Goal: Information Seeking & Learning: Check status

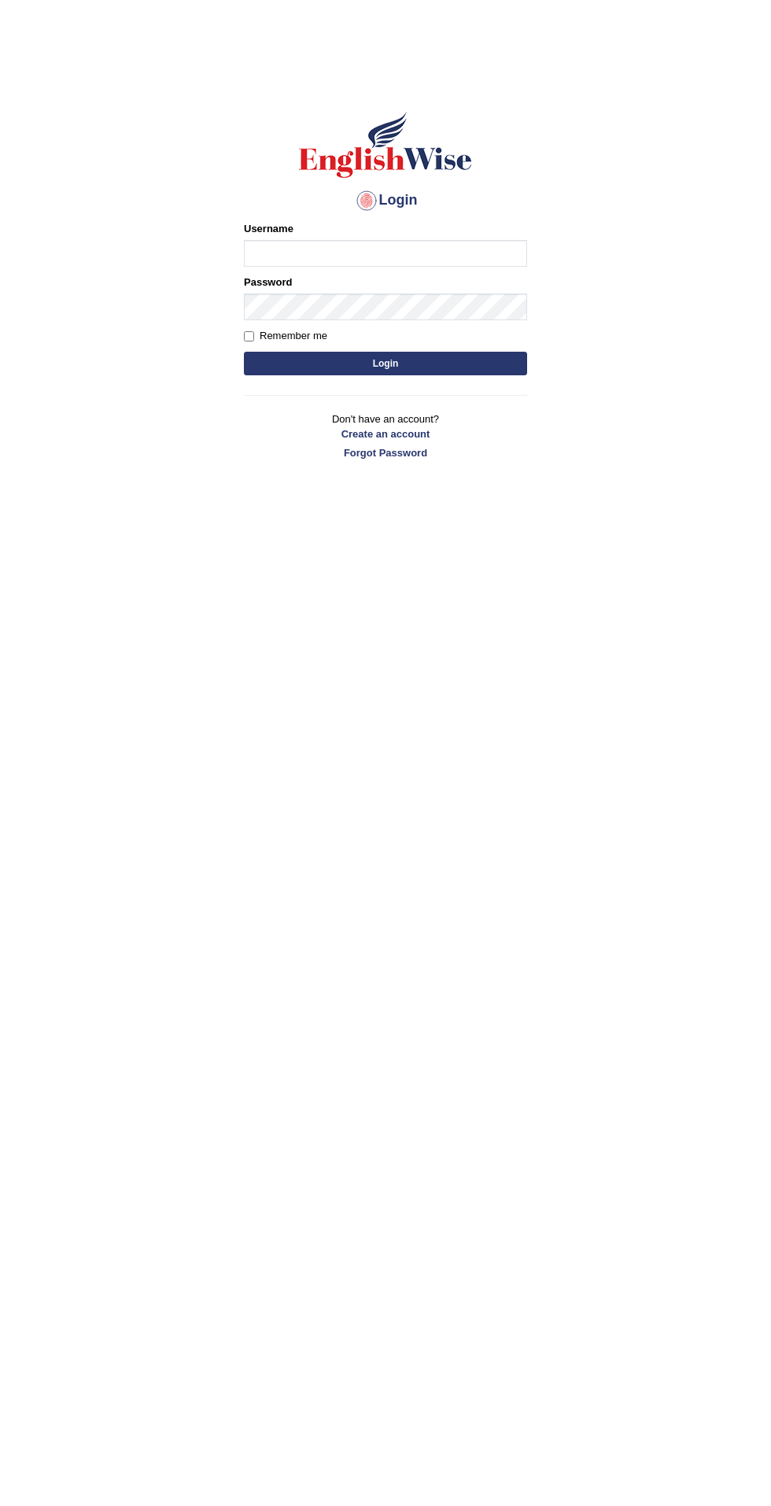
click at [332, 257] on input "Username" at bounding box center [385, 253] width 283 height 27
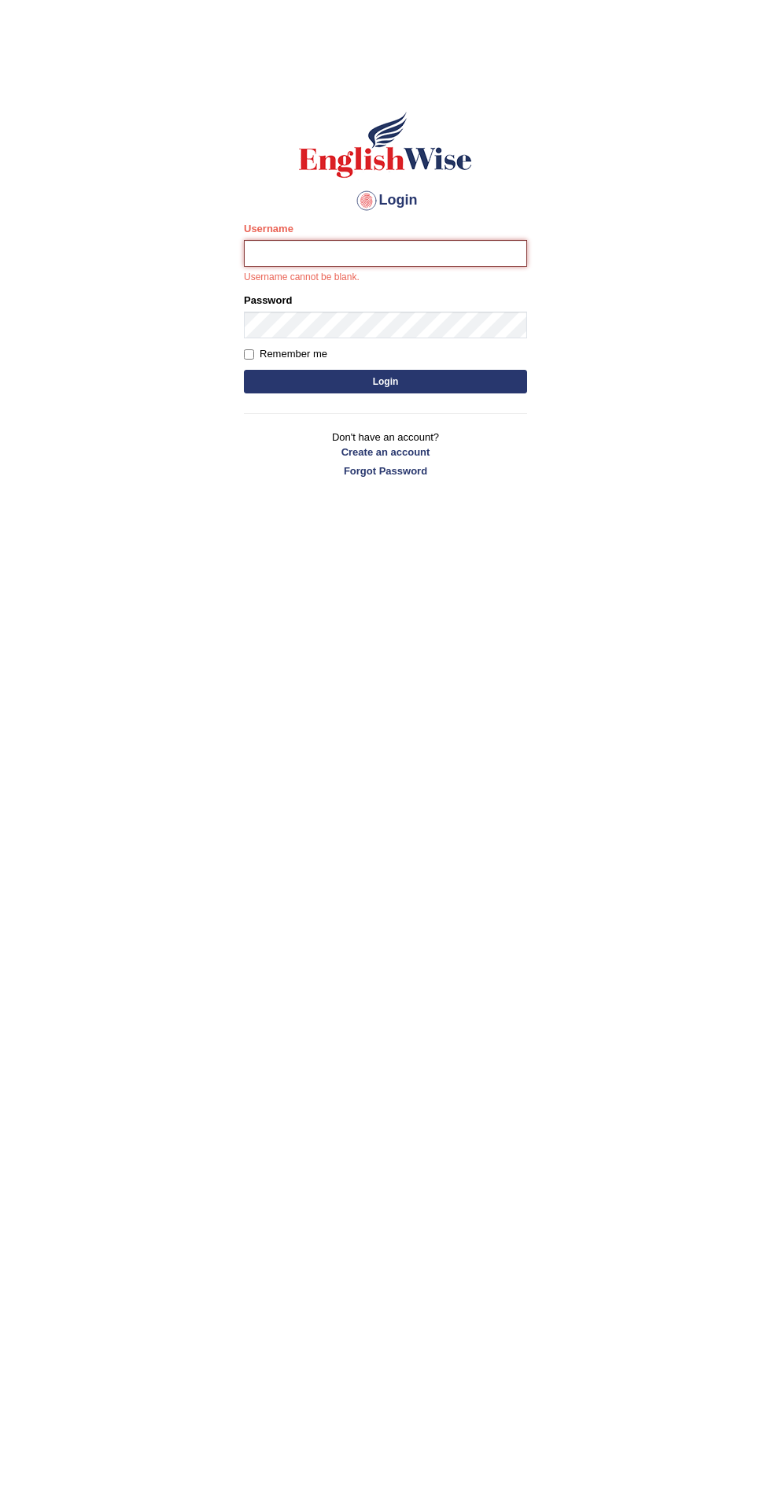
type input "filipimg"
click at [244, 370] on button "Login" at bounding box center [385, 382] width 283 height 24
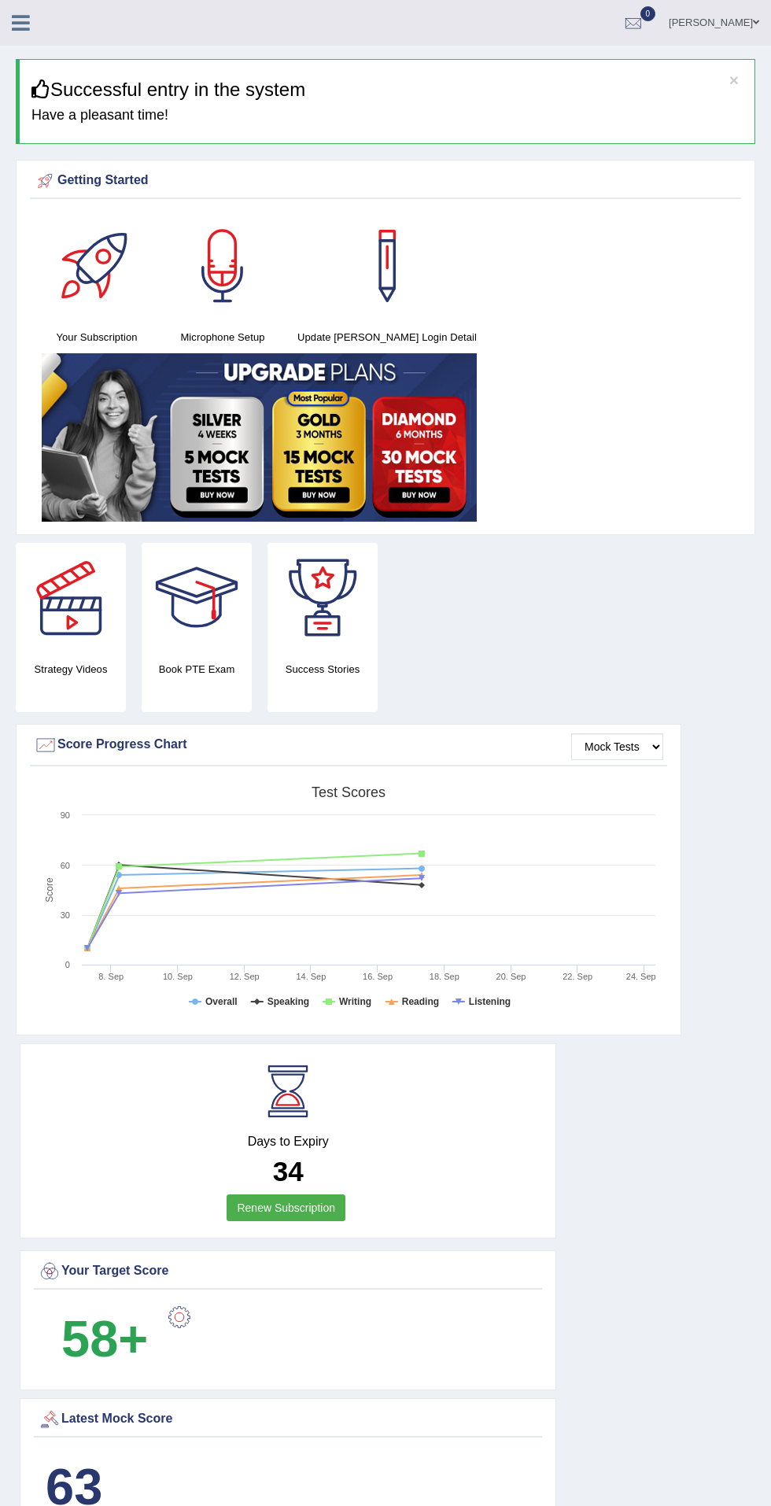
click at [645, 24] on div at bounding box center [633, 24] width 24 height 24
click at [579, 64] on icon at bounding box center [576, 66] width 6 height 12
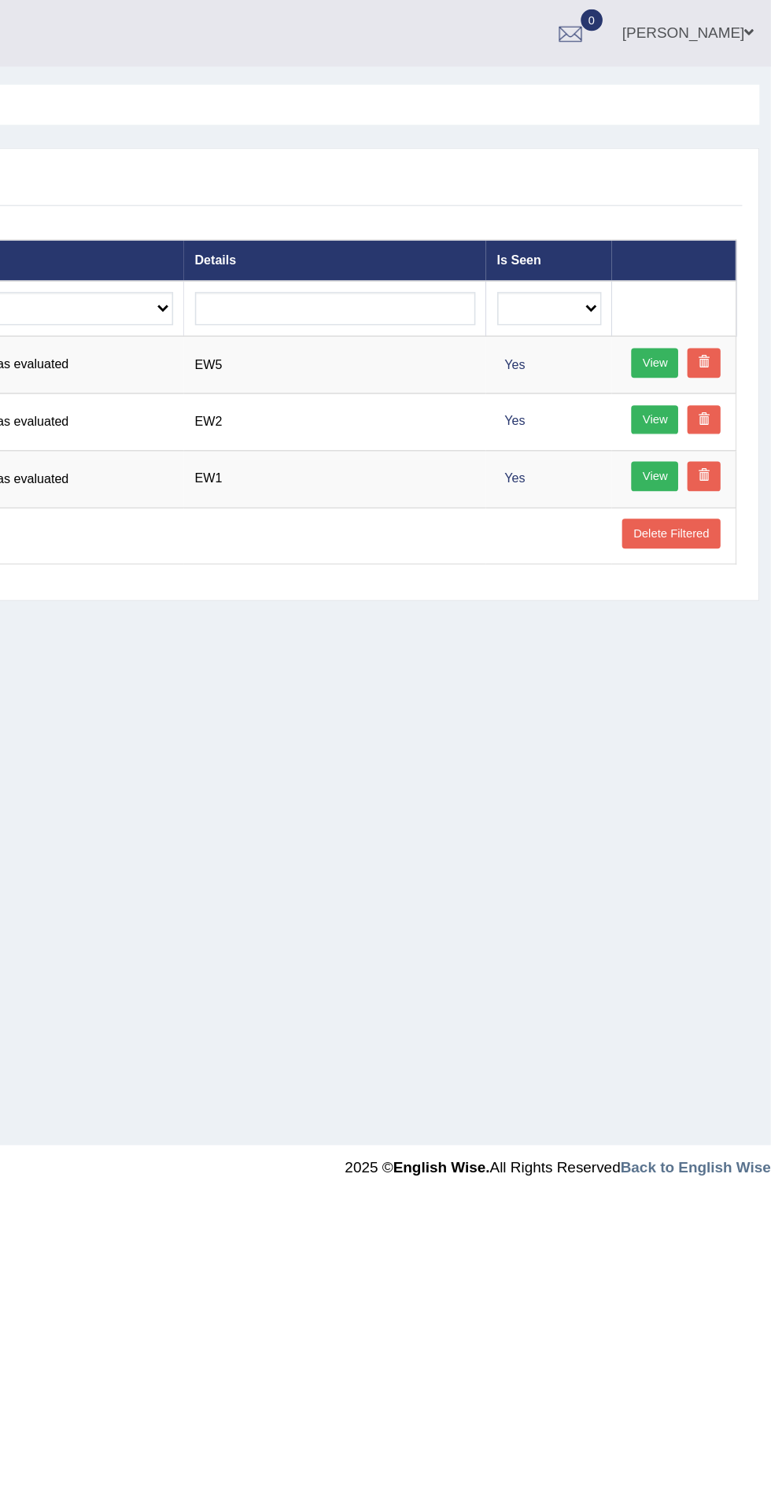
click at [689, 249] on link "View" at bounding box center [691, 249] width 32 height 20
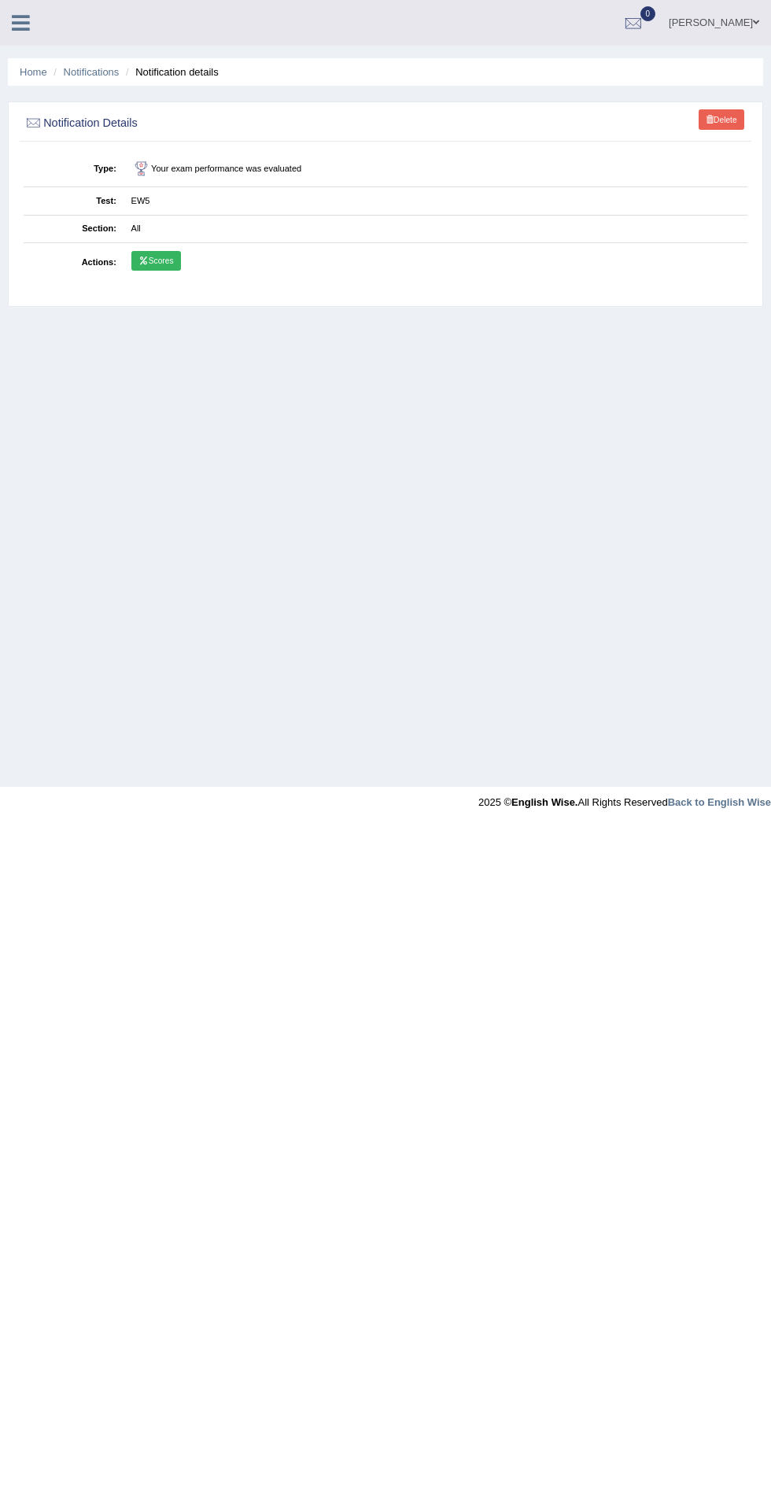
click at [166, 260] on link "Scores" at bounding box center [156, 261] width 50 height 20
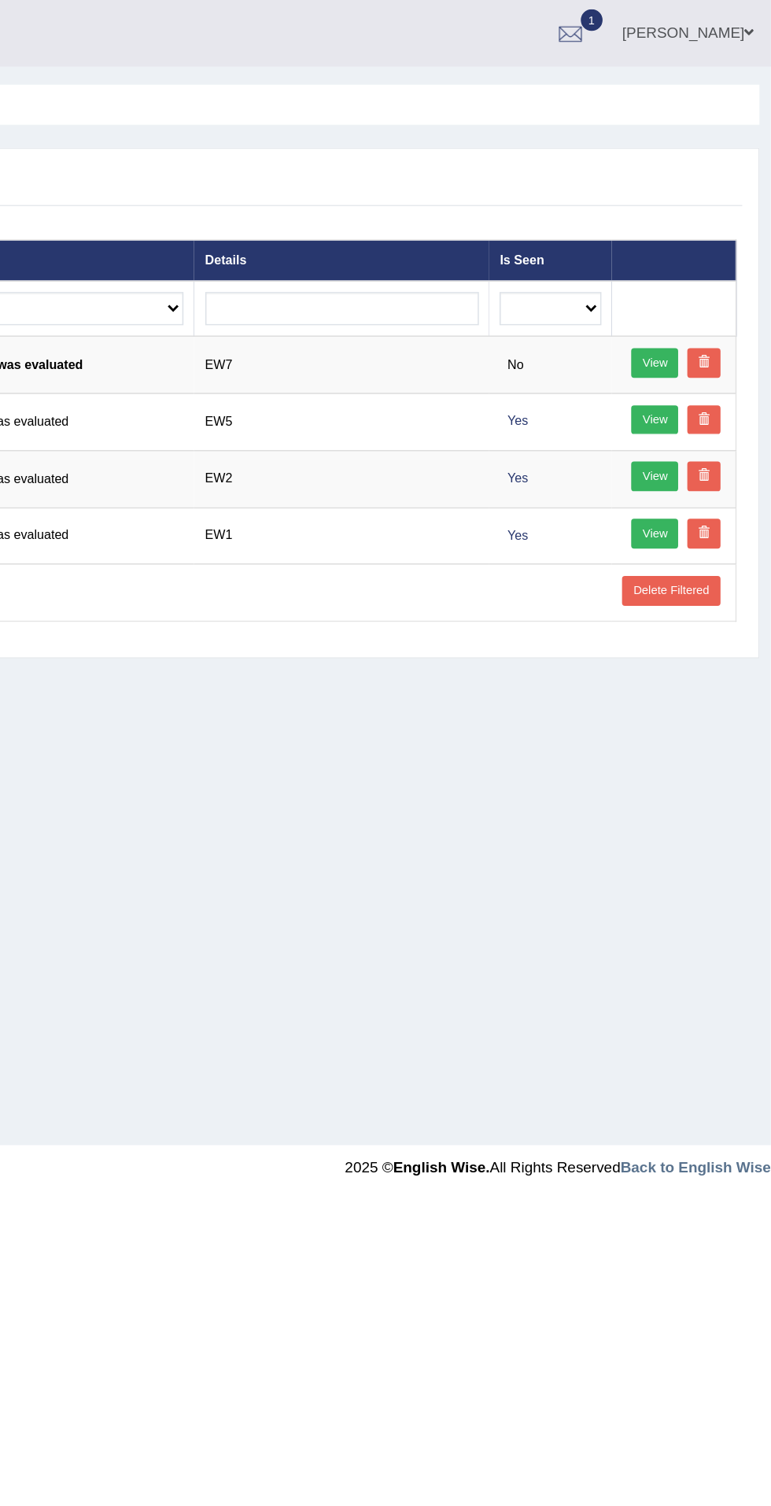
click at [691, 249] on link "View" at bounding box center [691, 249] width 32 height 20
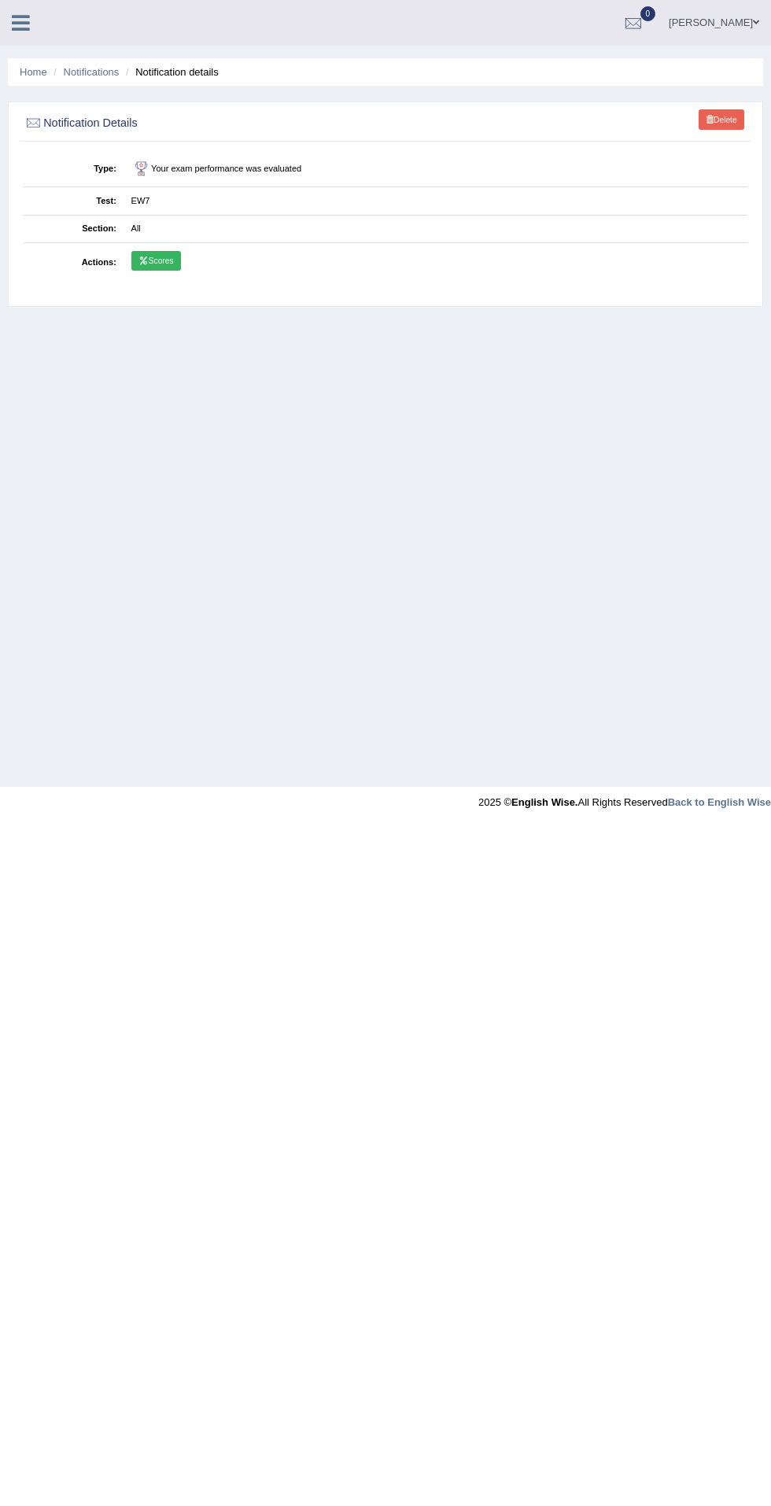
click at [143, 260] on icon at bounding box center [143, 260] width 10 height 8
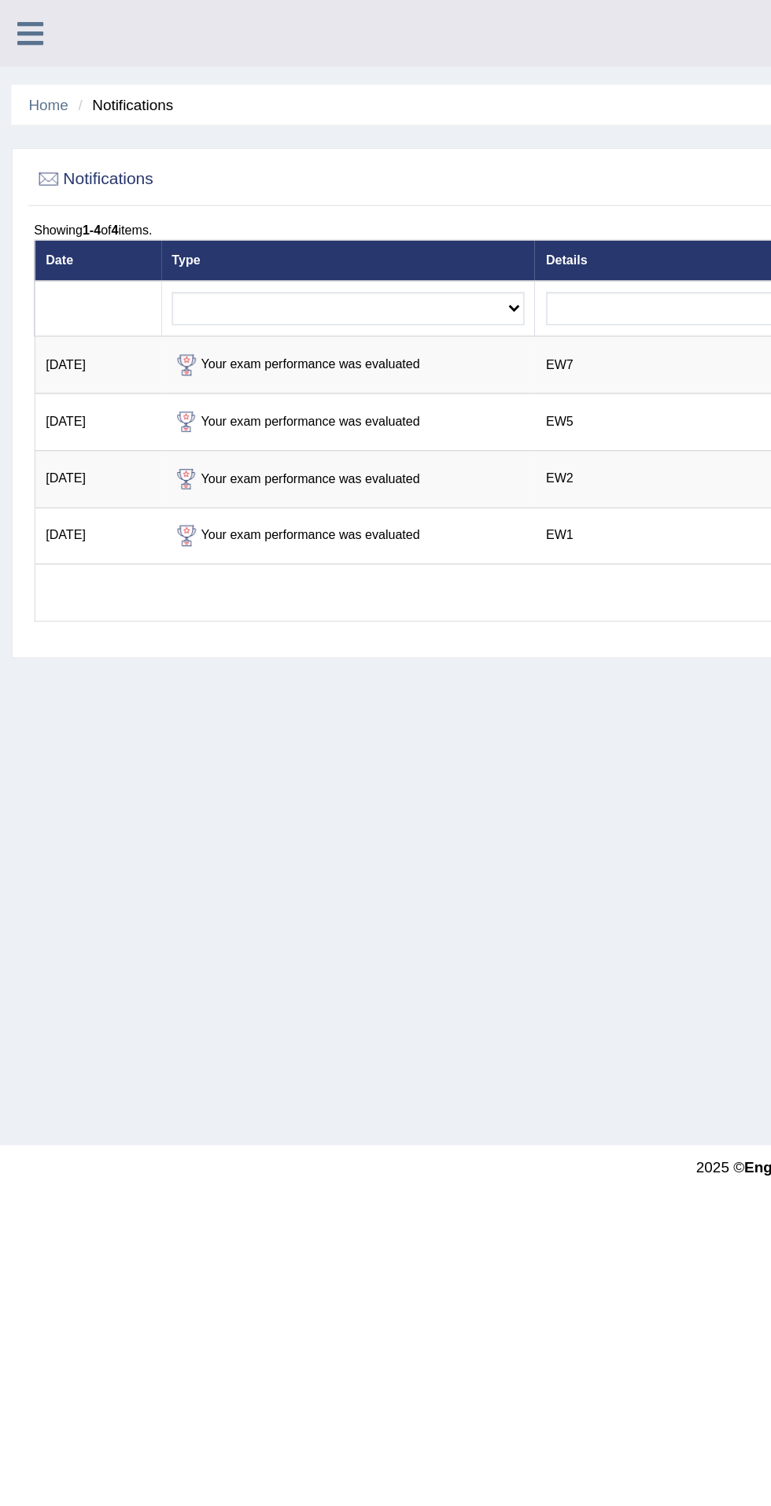
click at [65, 255] on td "Sep 24, 2025" at bounding box center [67, 250] width 87 height 39
click at [135, 251] on div at bounding box center [128, 251] width 20 height 20
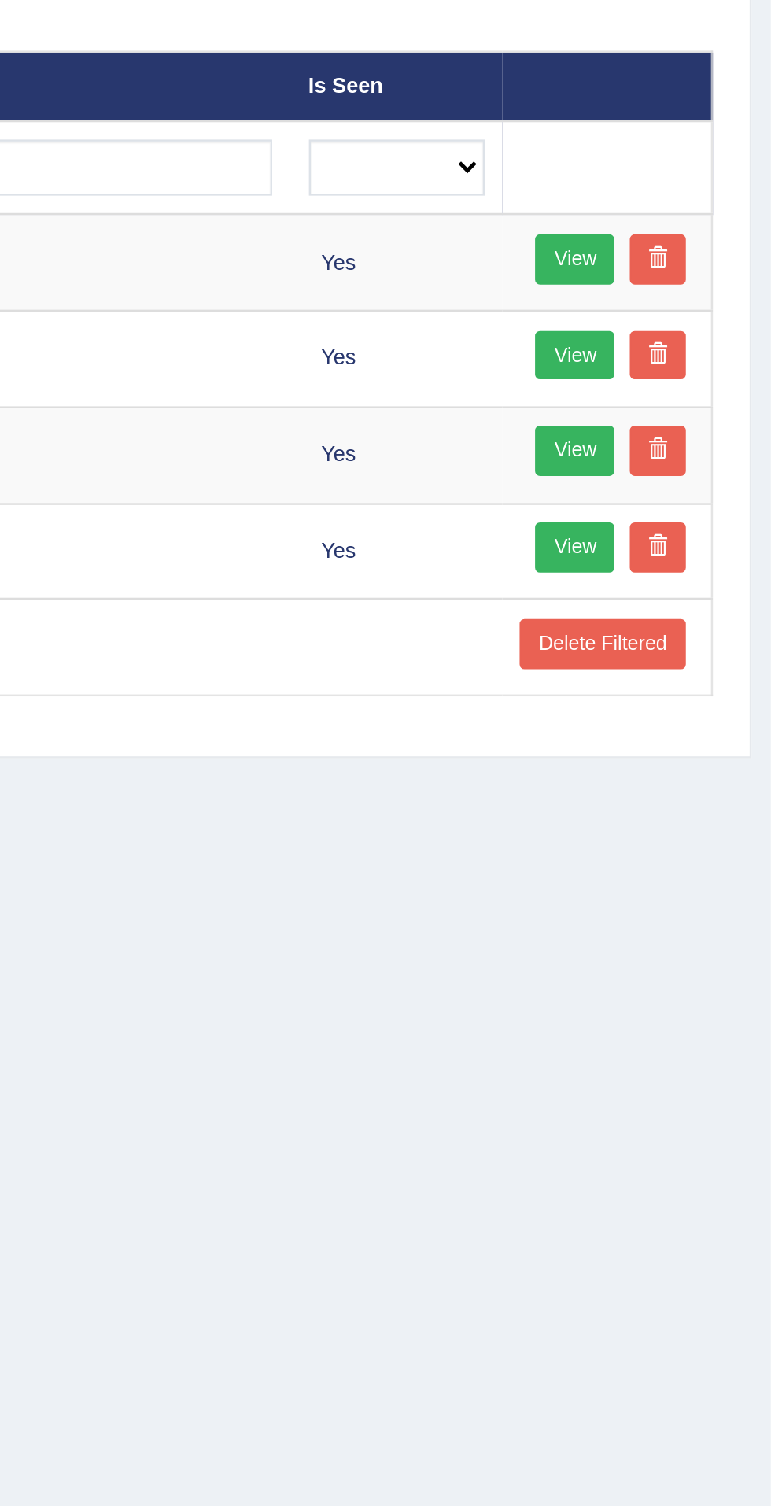
click at [676, 252] on link "View" at bounding box center [691, 249] width 32 height 20
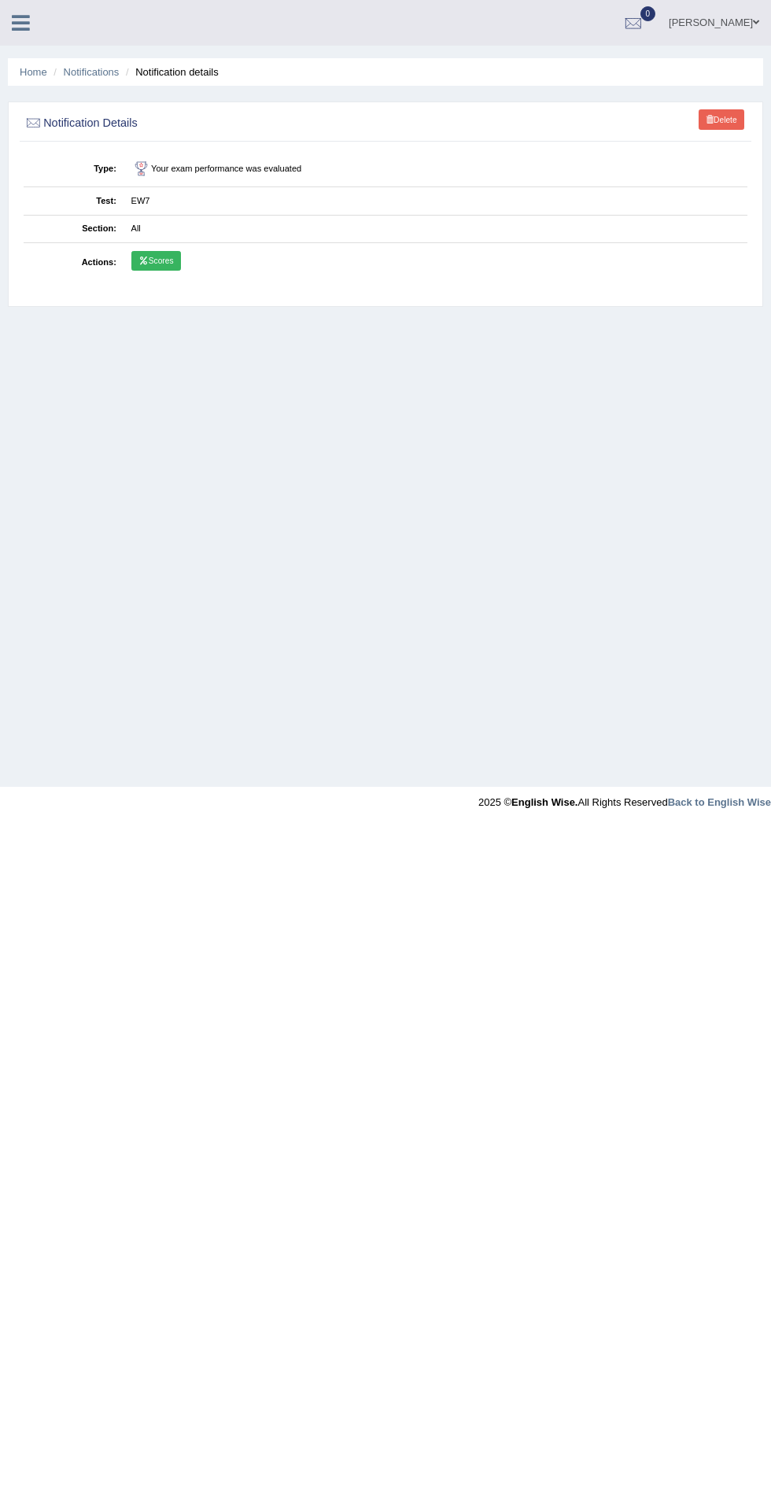
click at [143, 260] on icon at bounding box center [143, 260] width 10 height 8
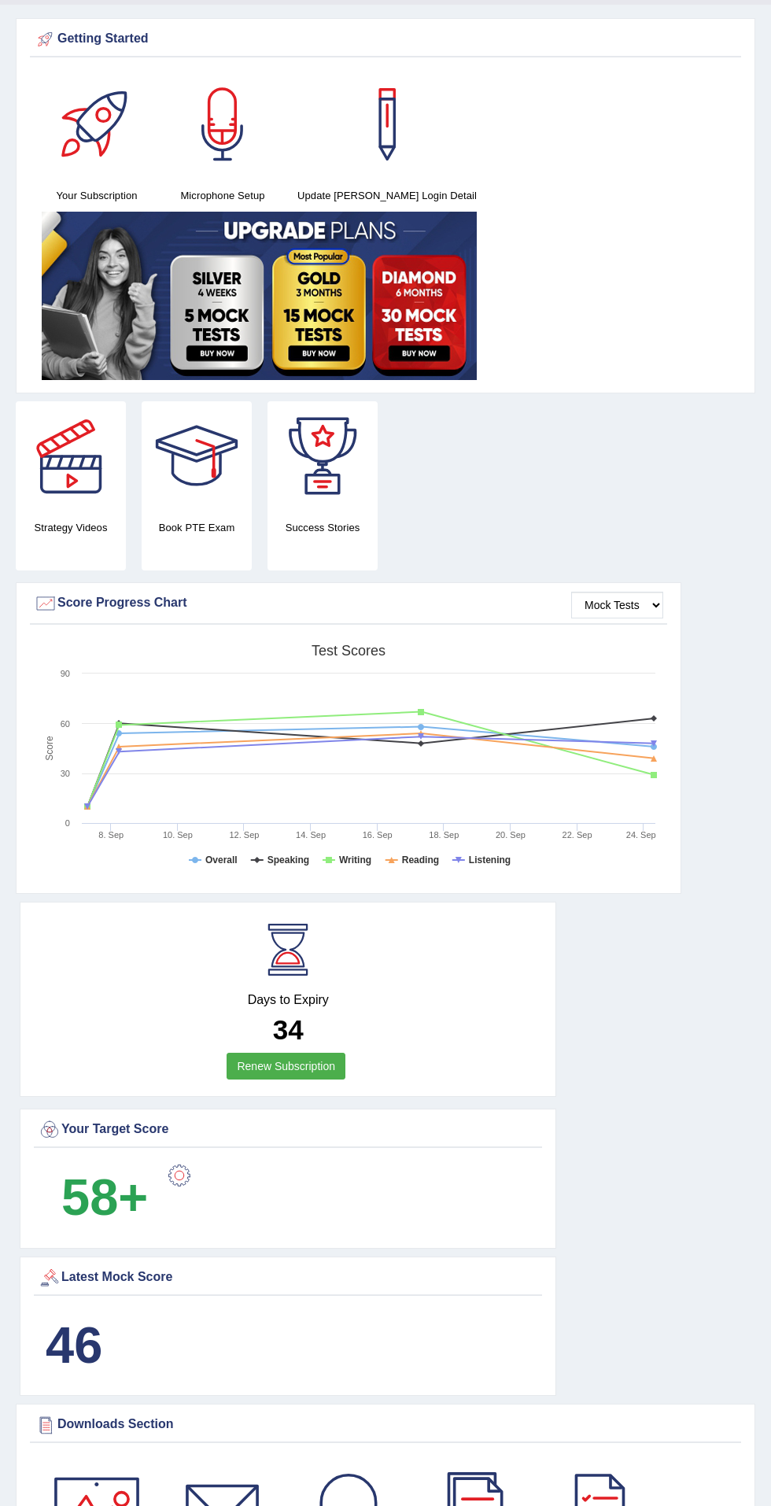
scroll to position [167, 0]
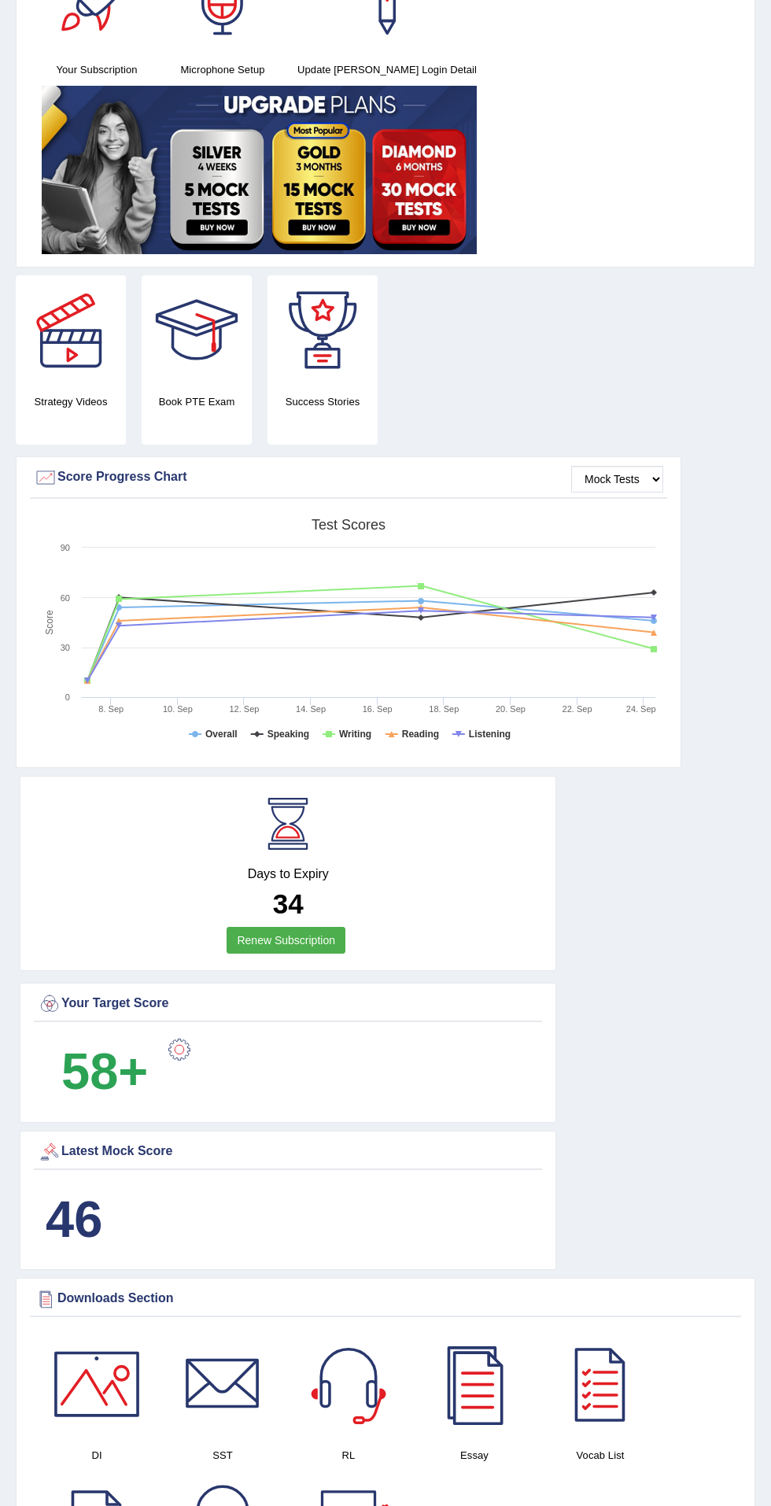
click at [379, 1215] on div "46" at bounding box center [288, 1221] width 508 height 80
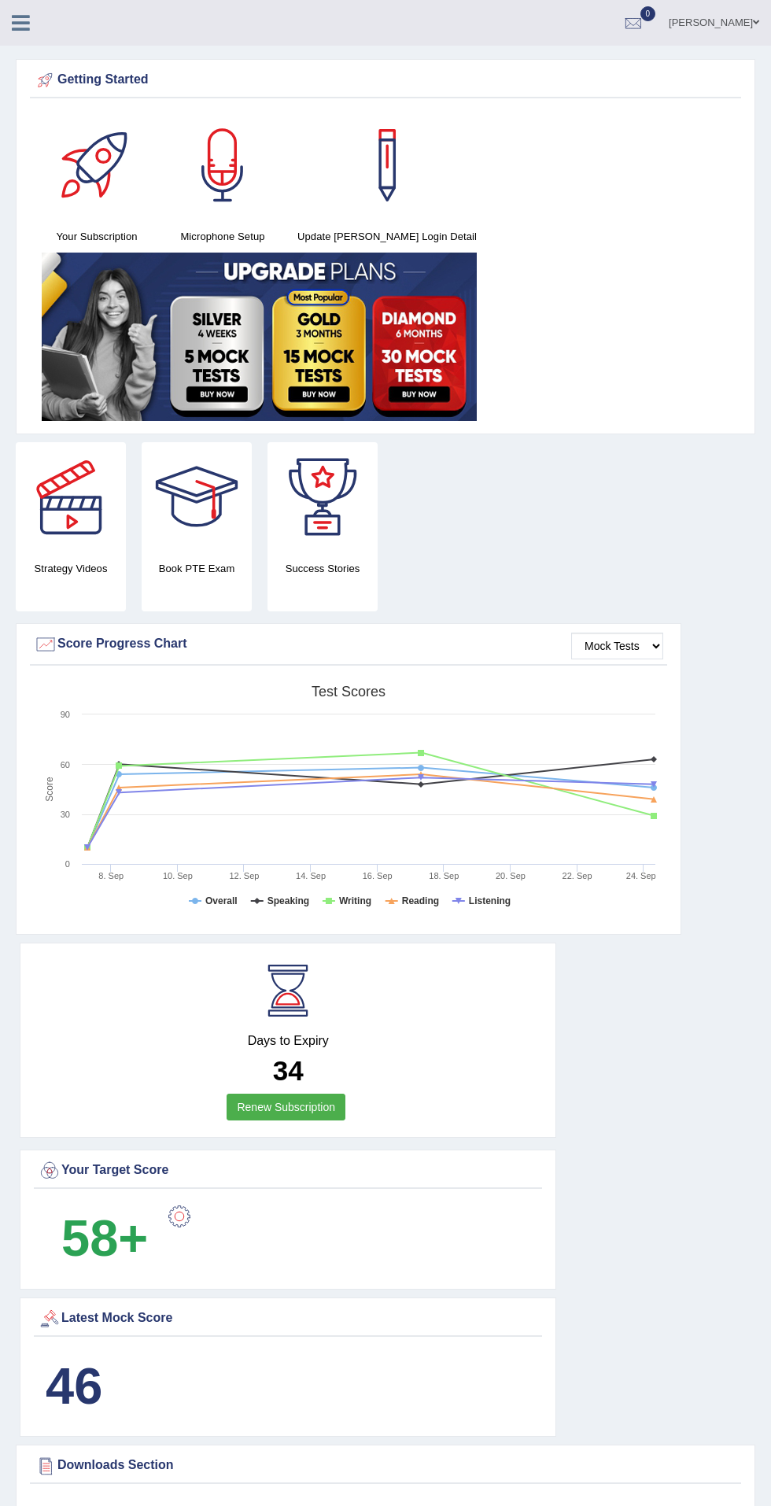
click at [20, 22] on icon at bounding box center [21, 23] width 18 height 20
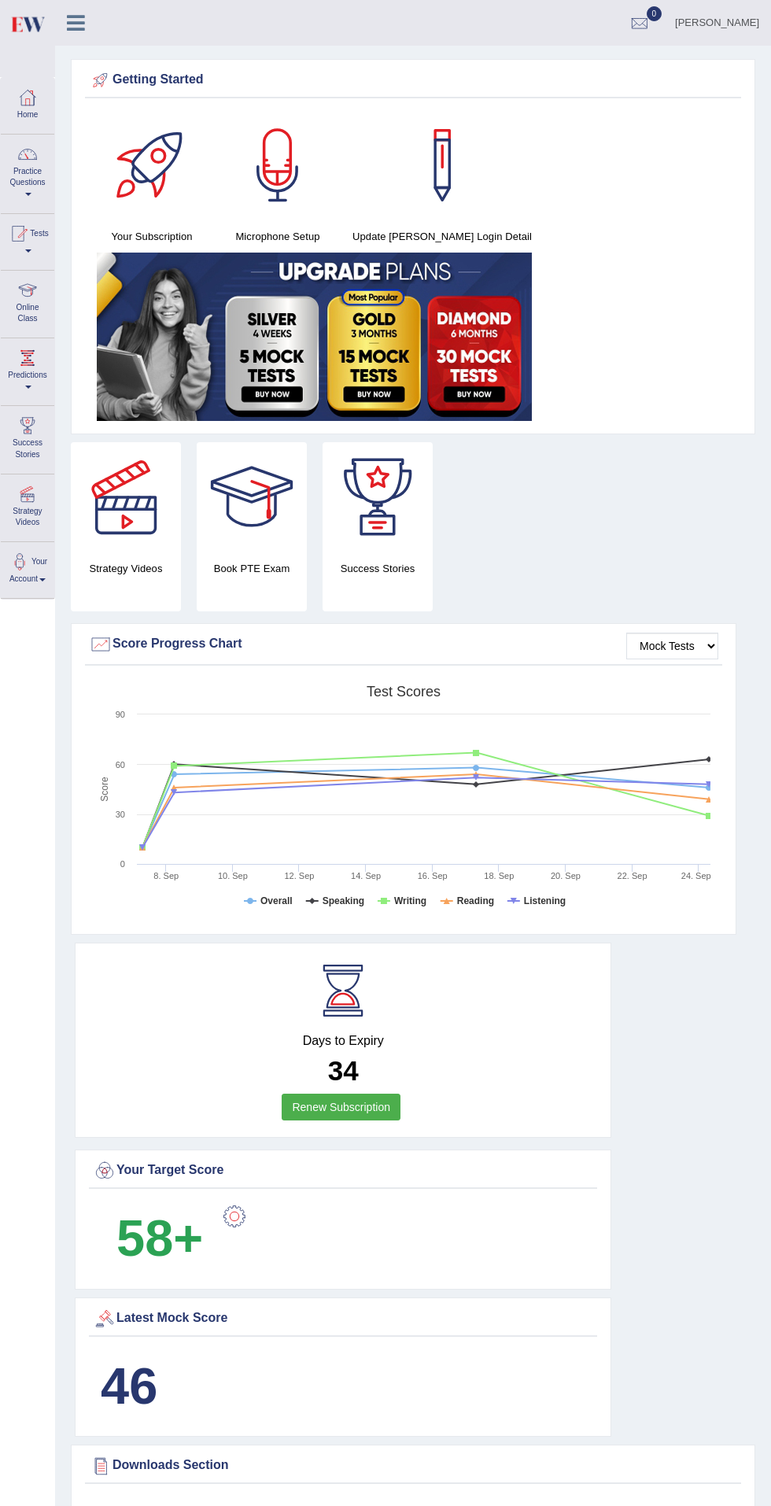
scroll to position [2, 0]
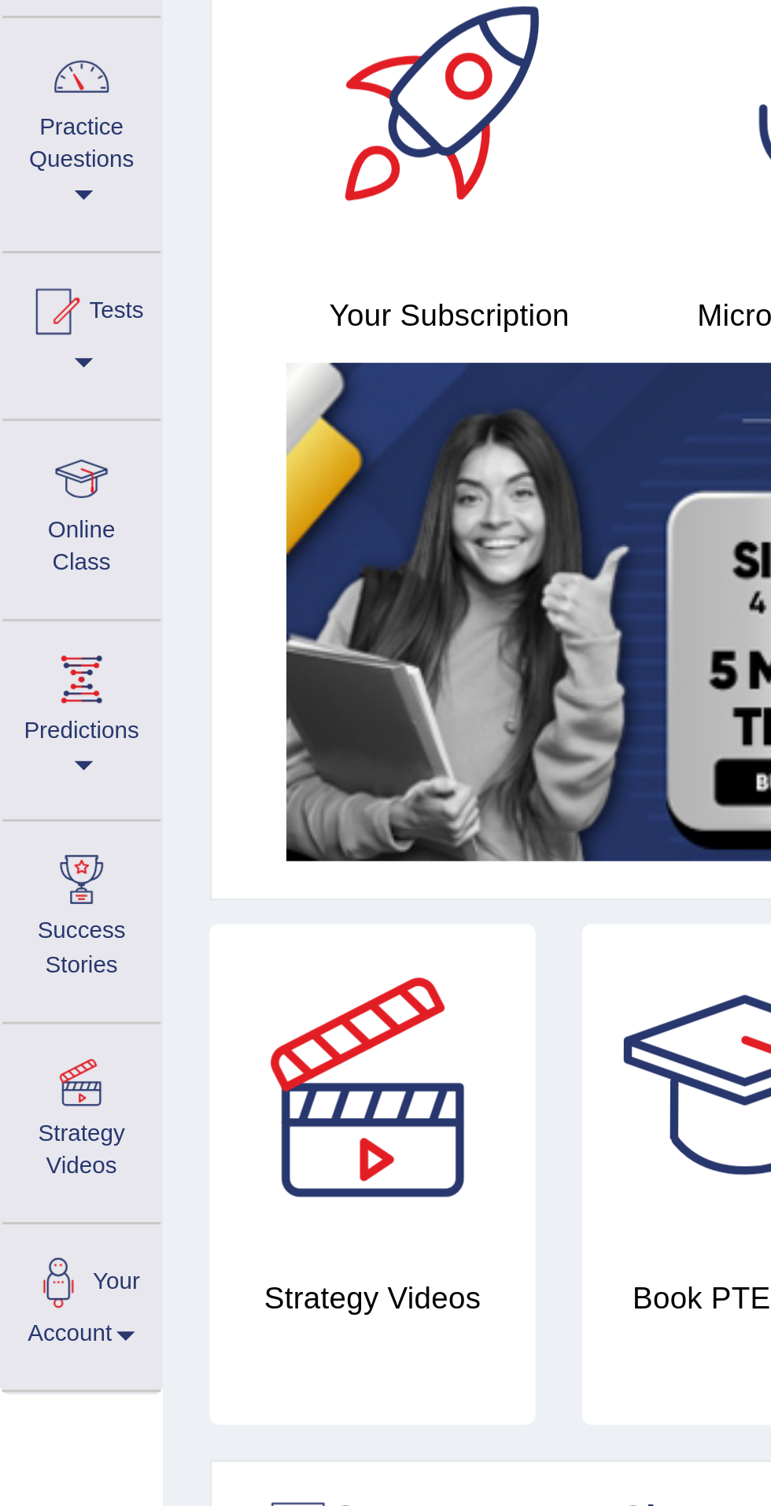
click at [28, 240] on div at bounding box center [18, 234] width 24 height 24
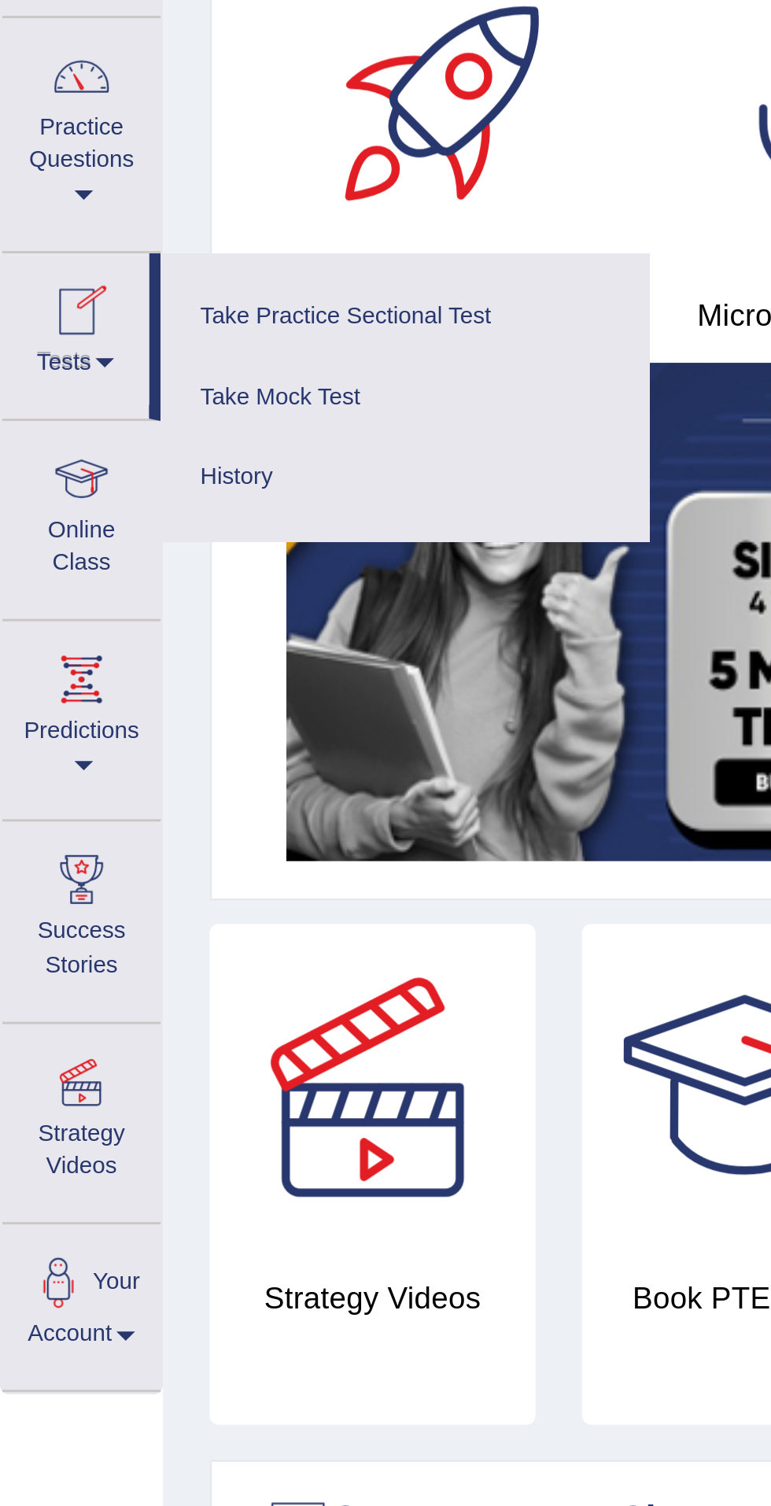
click at [76, 289] on link "History" at bounding box center [136, 290] width 149 height 28
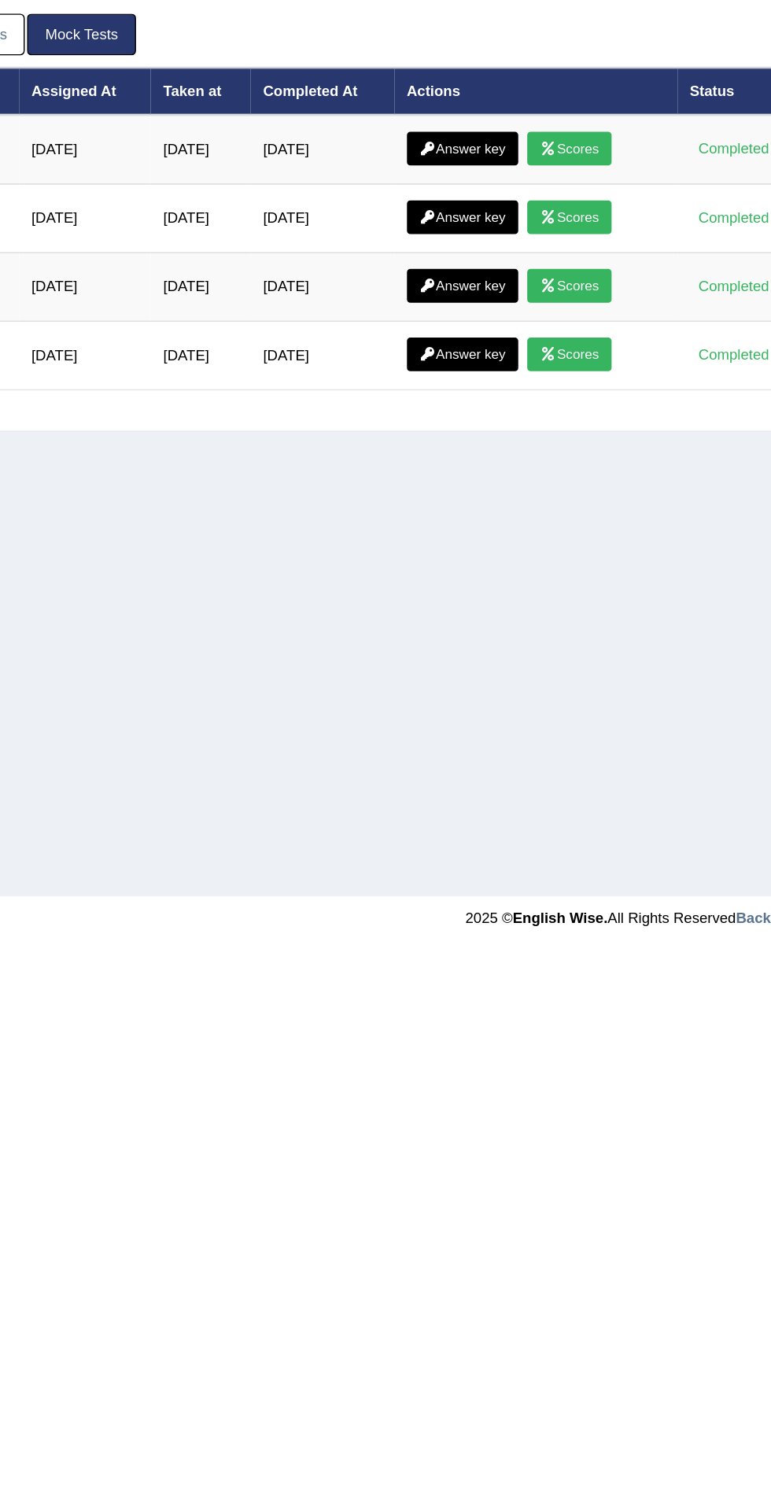
click at [458, 265] on icon at bounding box center [452, 263] width 12 height 9
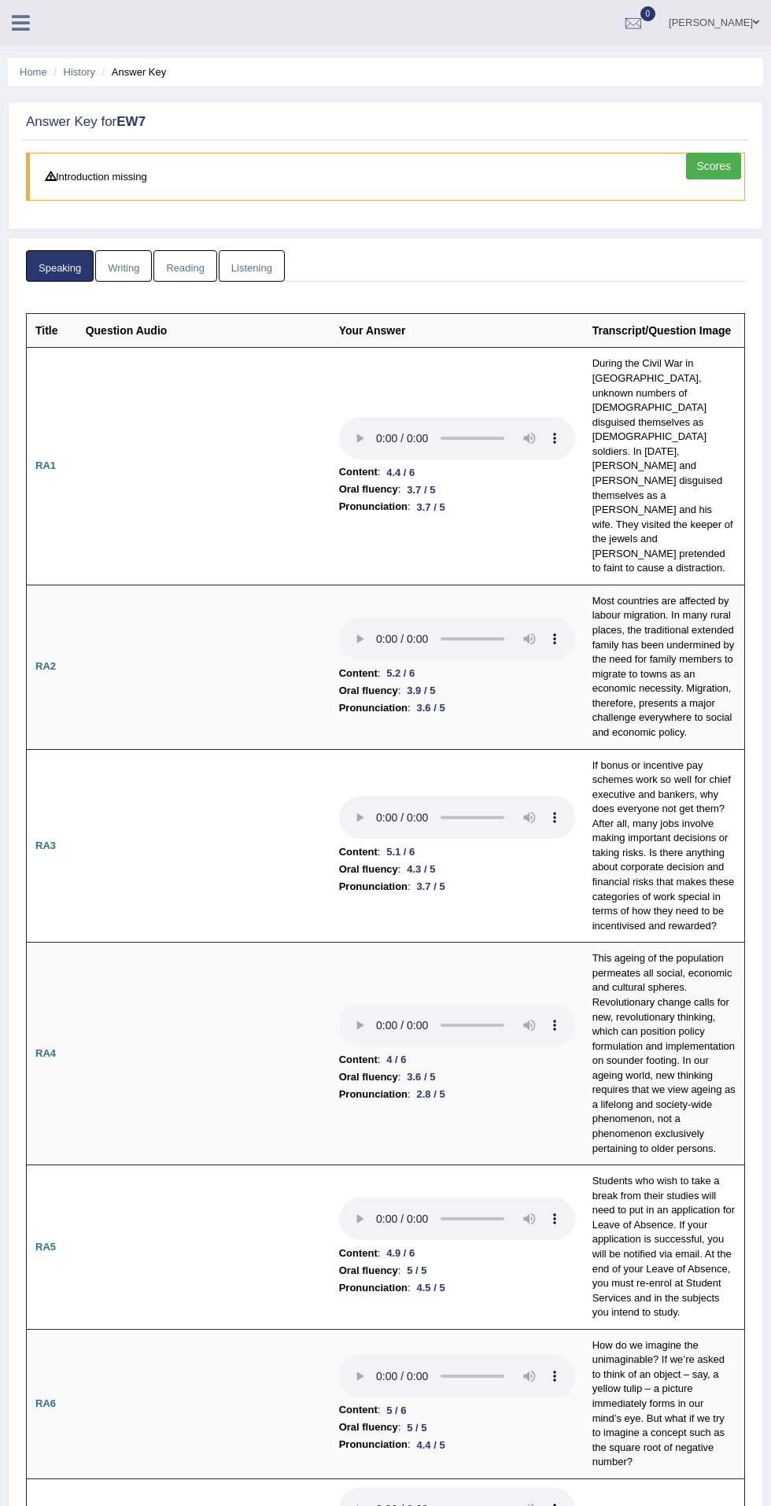
click at [115, 267] on link "Writing" at bounding box center [123, 266] width 57 height 32
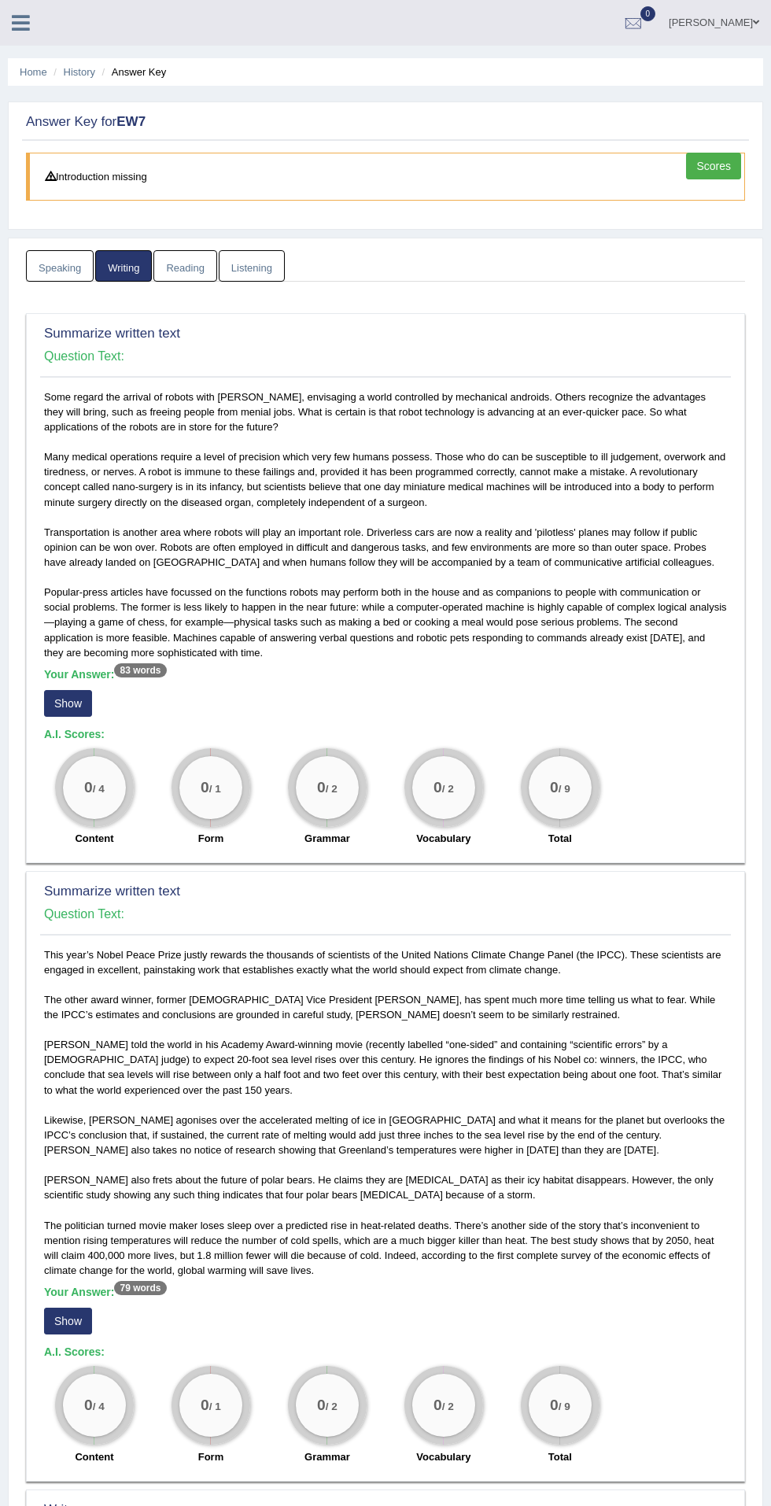
click at [739, 170] on link "Scores" at bounding box center [713, 166] width 55 height 27
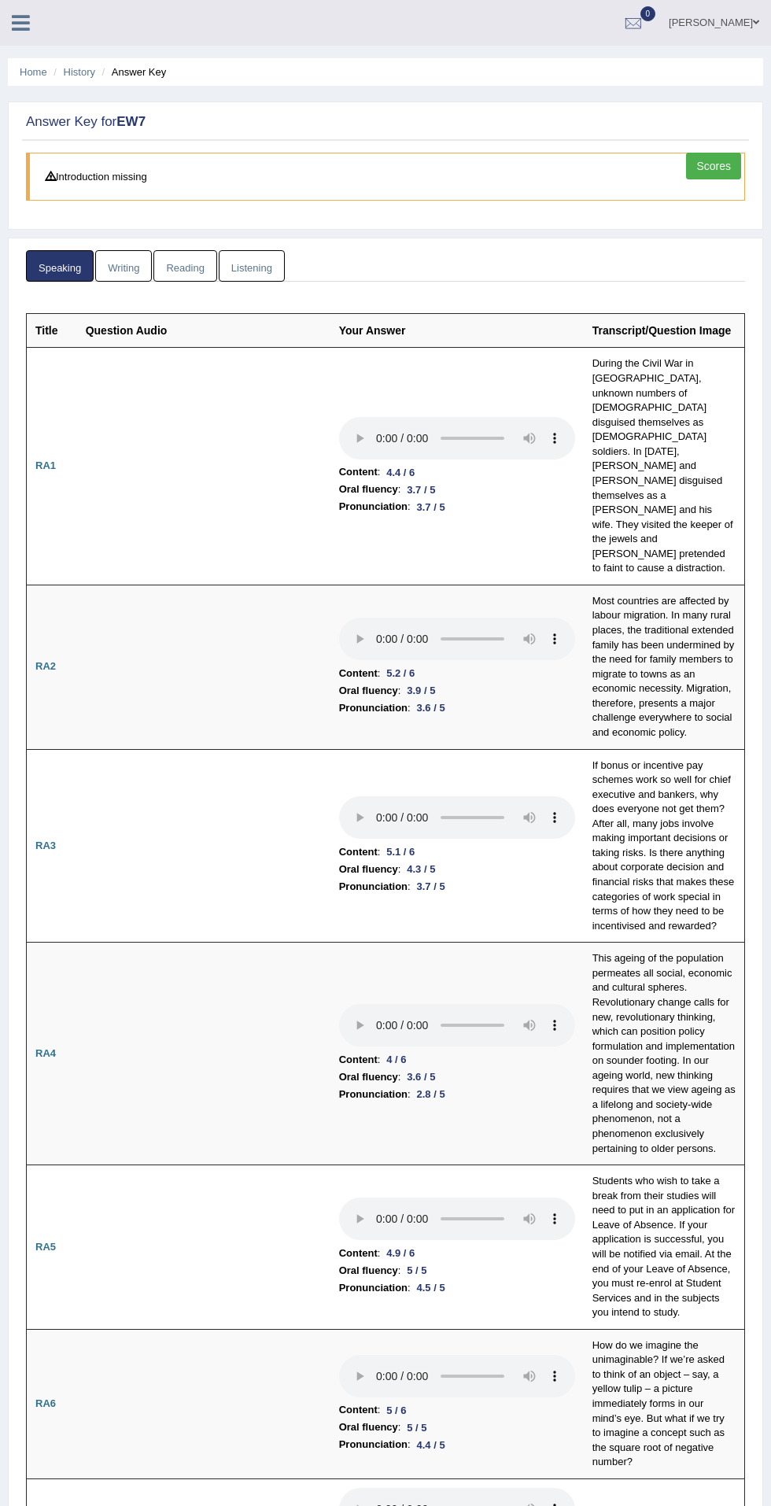
click at [122, 267] on link "Writing" at bounding box center [123, 266] width 57 height 32
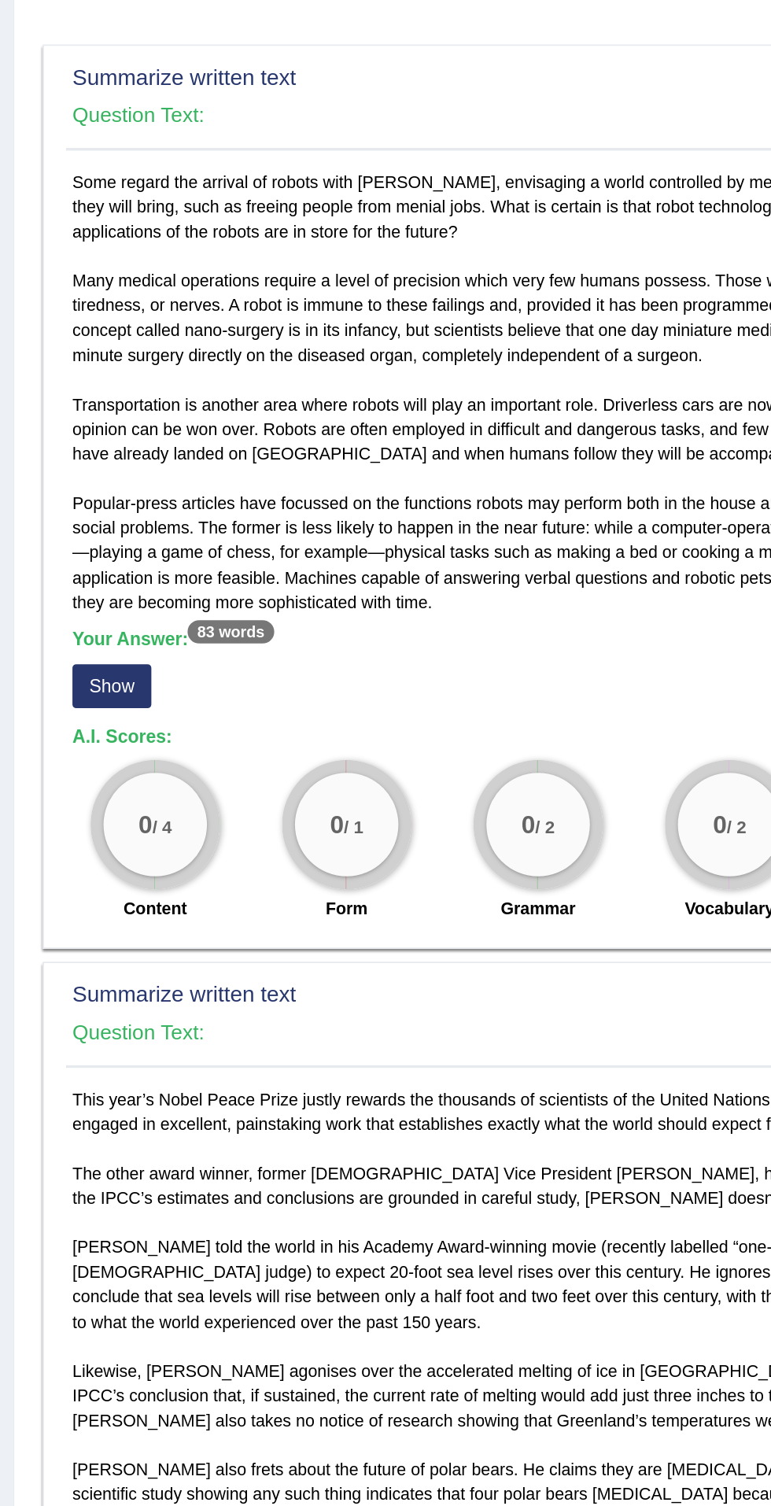
click at [62, 698] on button "Show" at bounding box center [68, 703] width 48 height 27
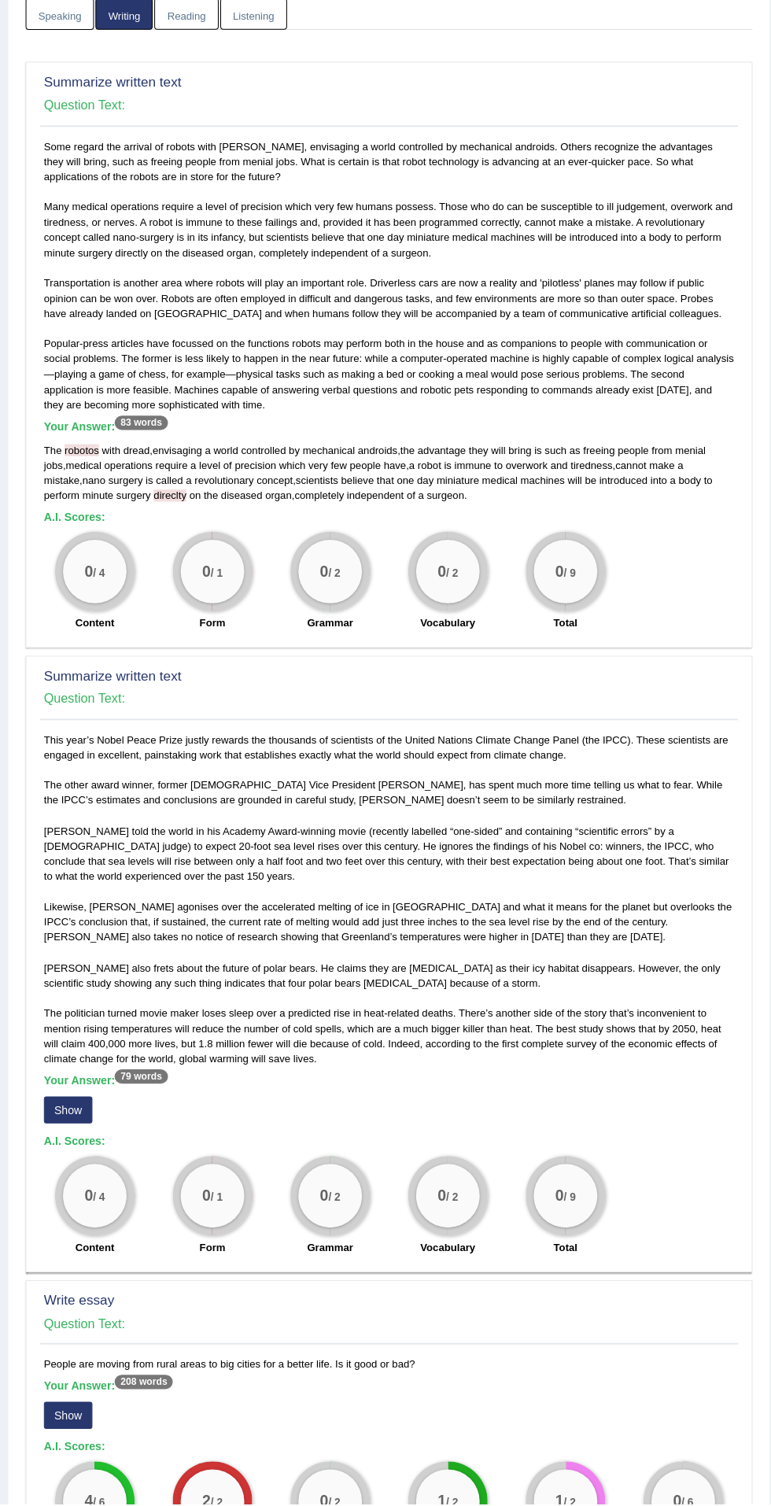
scroll to position [235, 0]
click at [71, 1113] on button "Show" at bounding box center [68, 1114] width 48 height 27
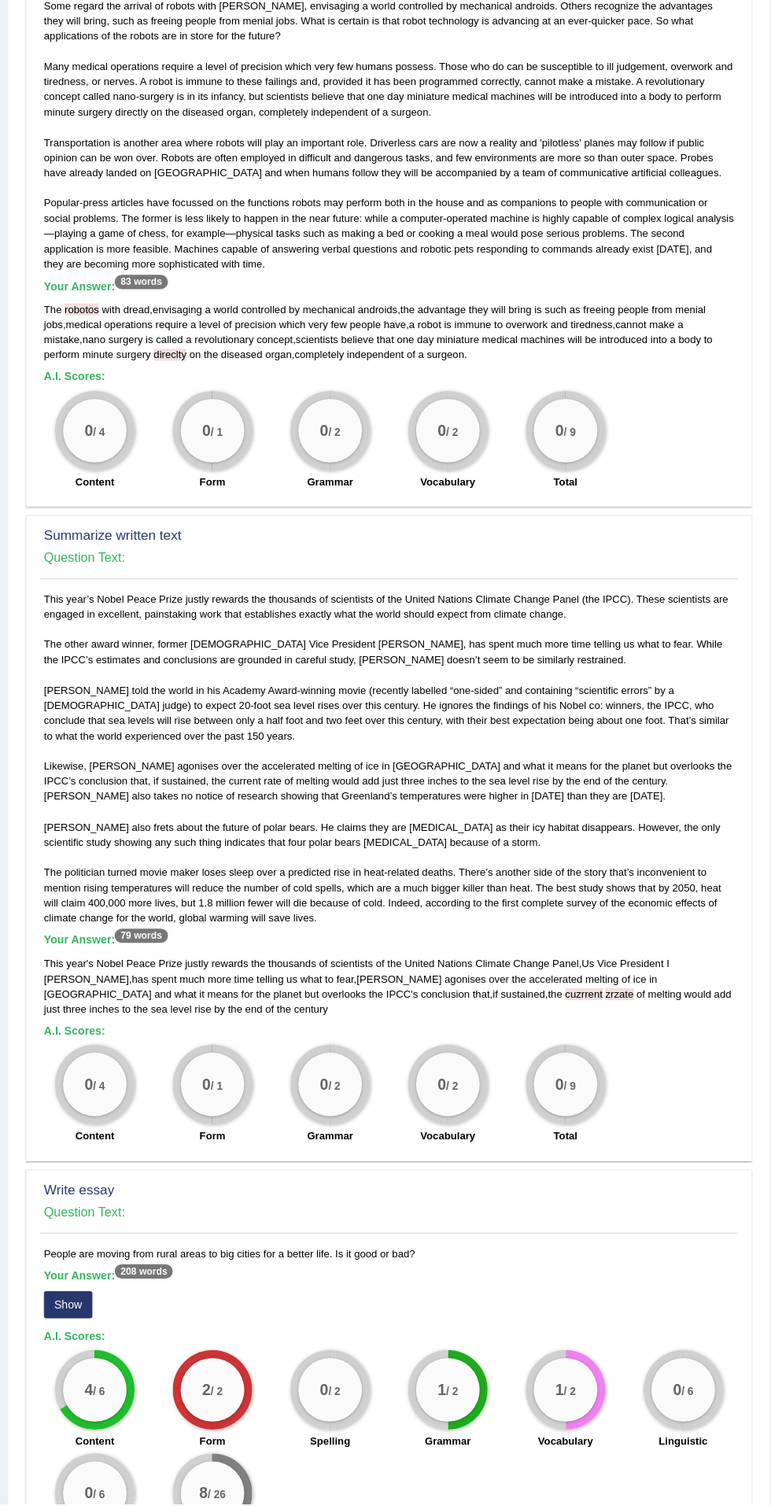
scroll to position [374, 0]
click at [80, 1303] on button "Show" at bounding box center [68, 1308] width 48 height 27
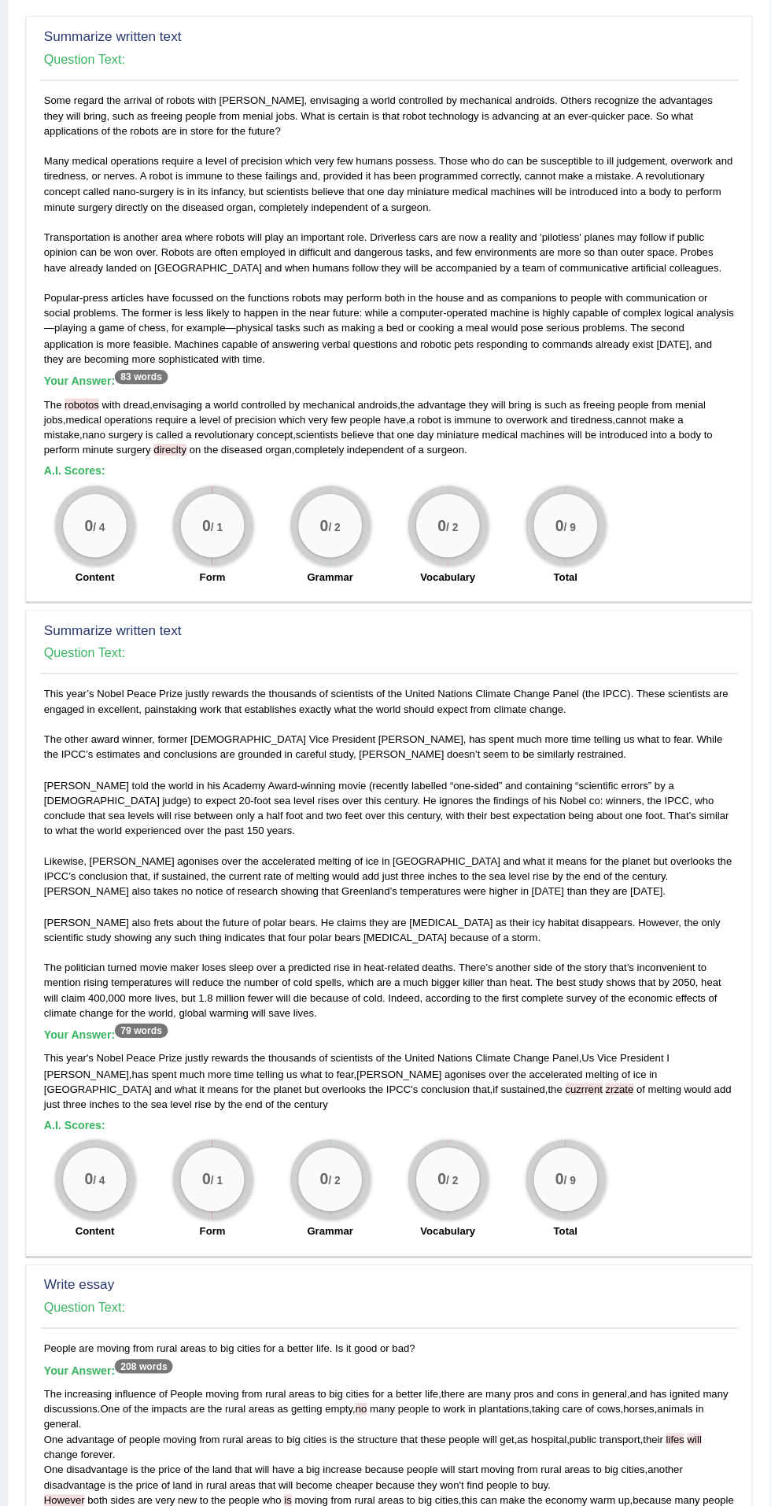
scroll to position [302, 0]
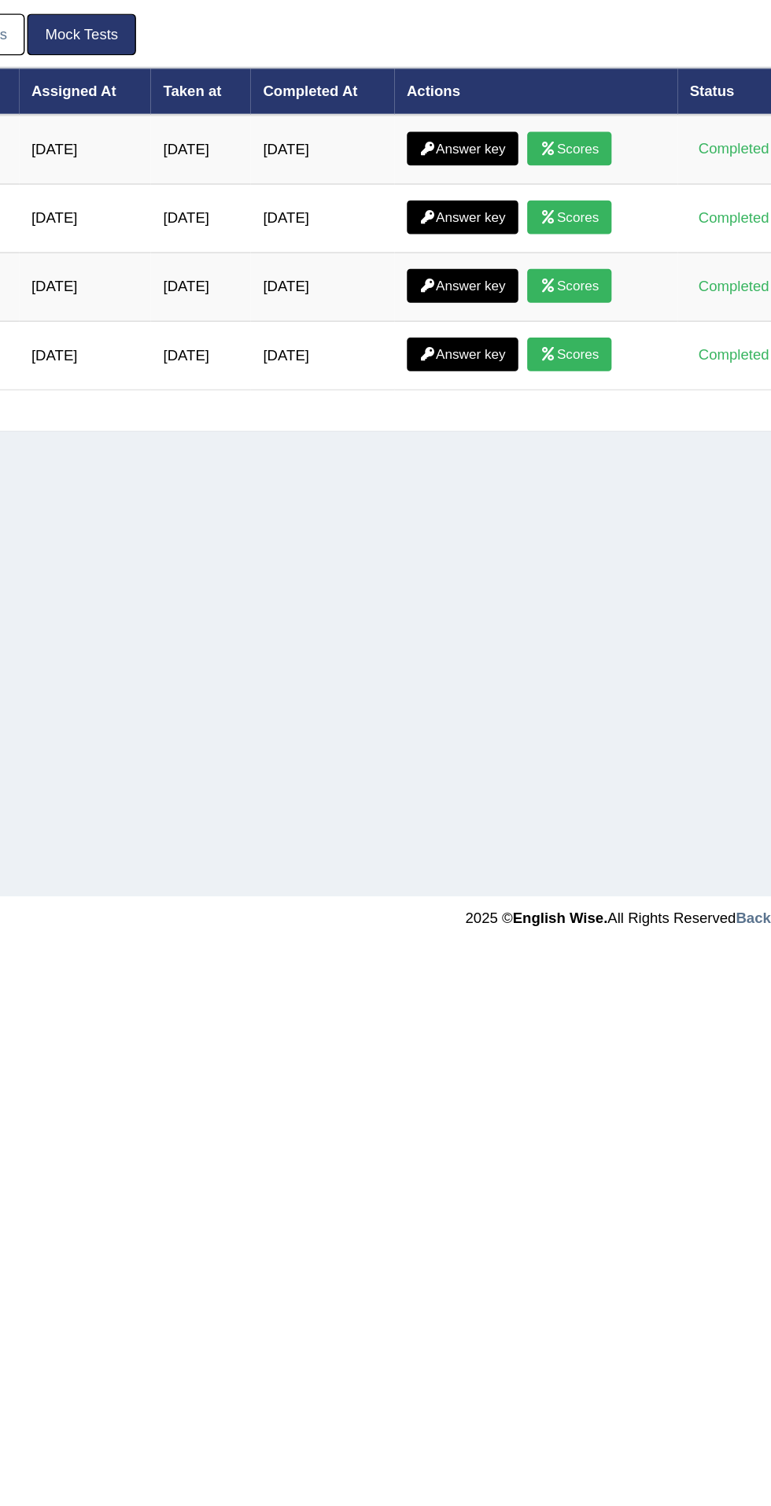
click at [453, 259] on icon at bounding box center [452, 263] width 12 height 9
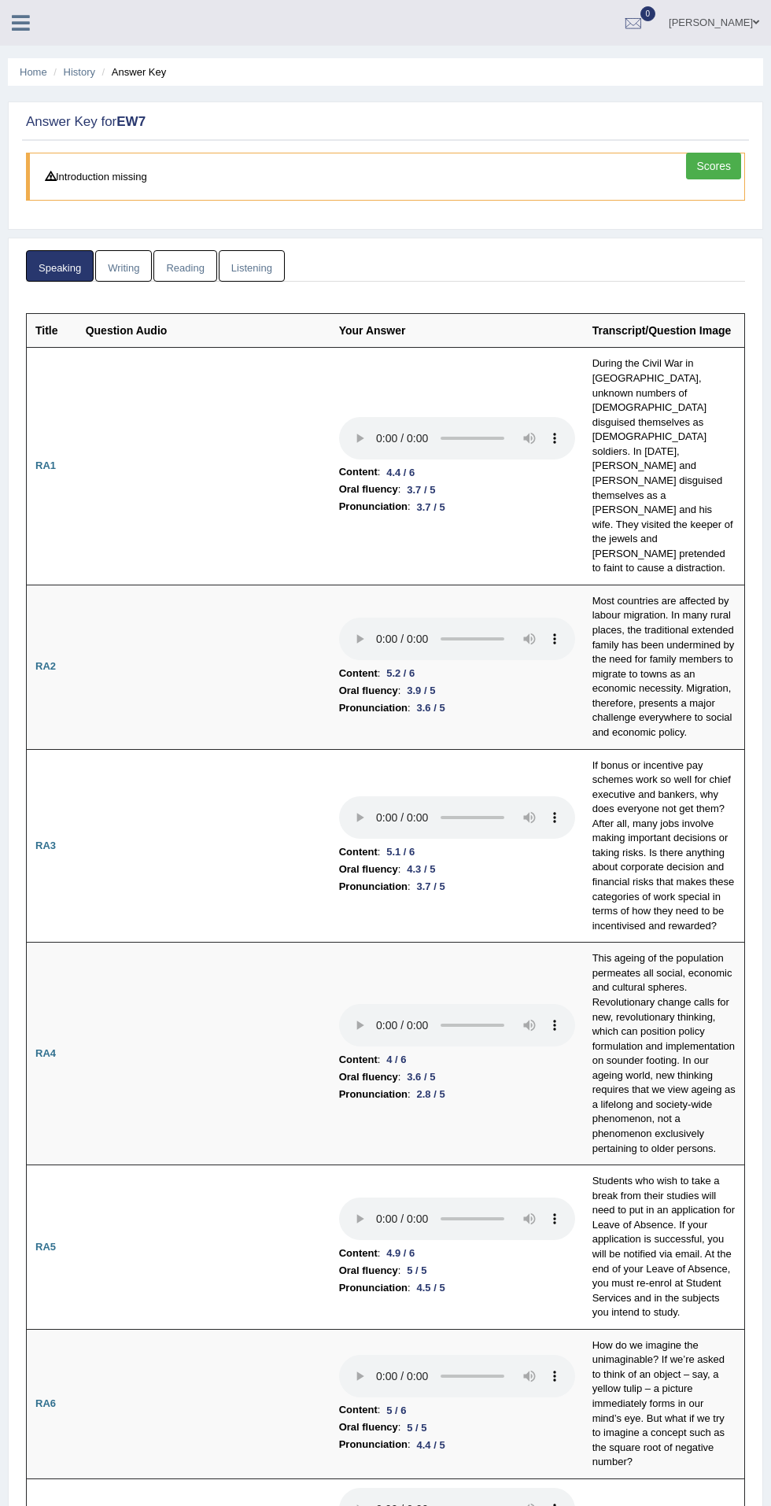
click at [122, 267] on link "Writing" at bounding box center [123, 266] width 57 height 32
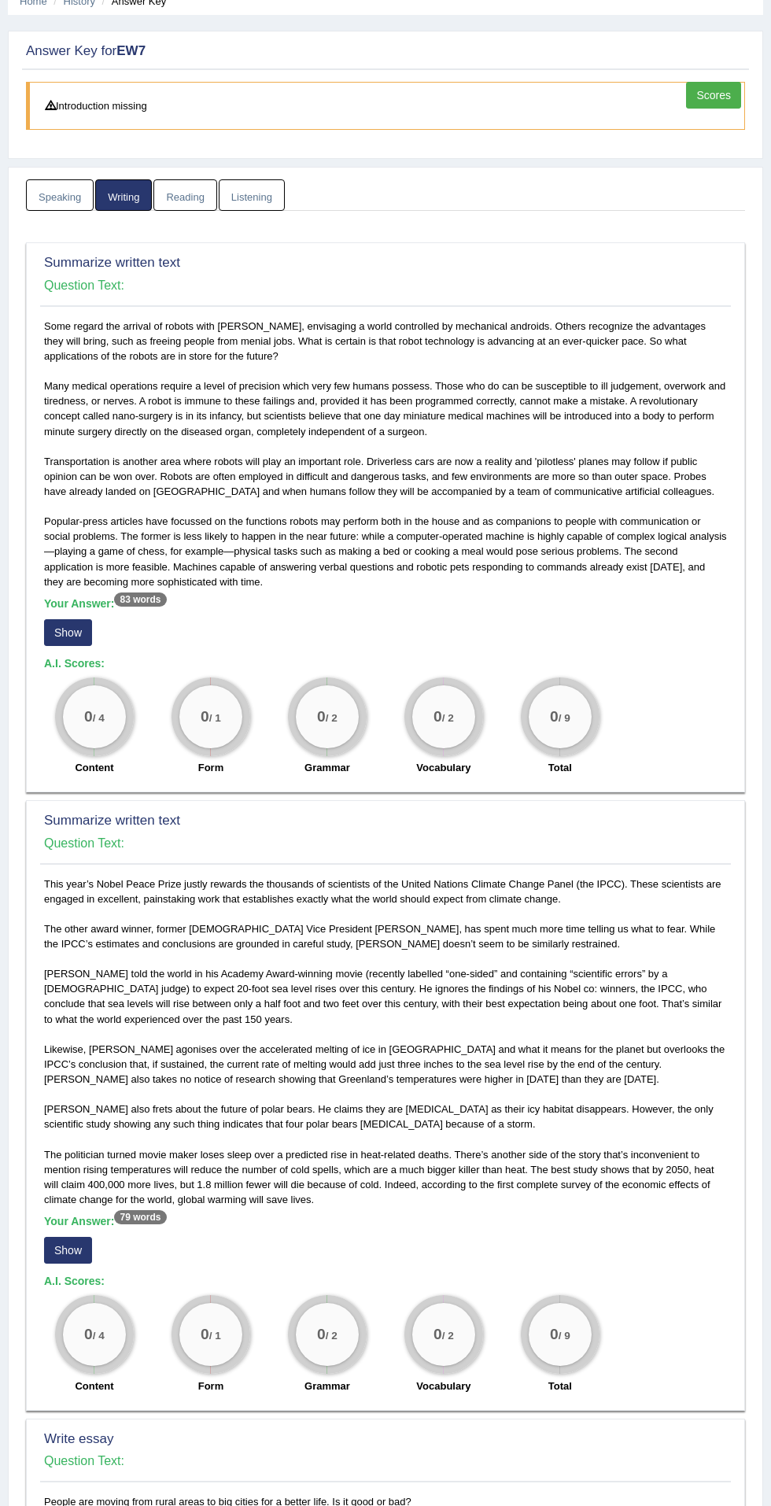
scroll to position [315, 0]
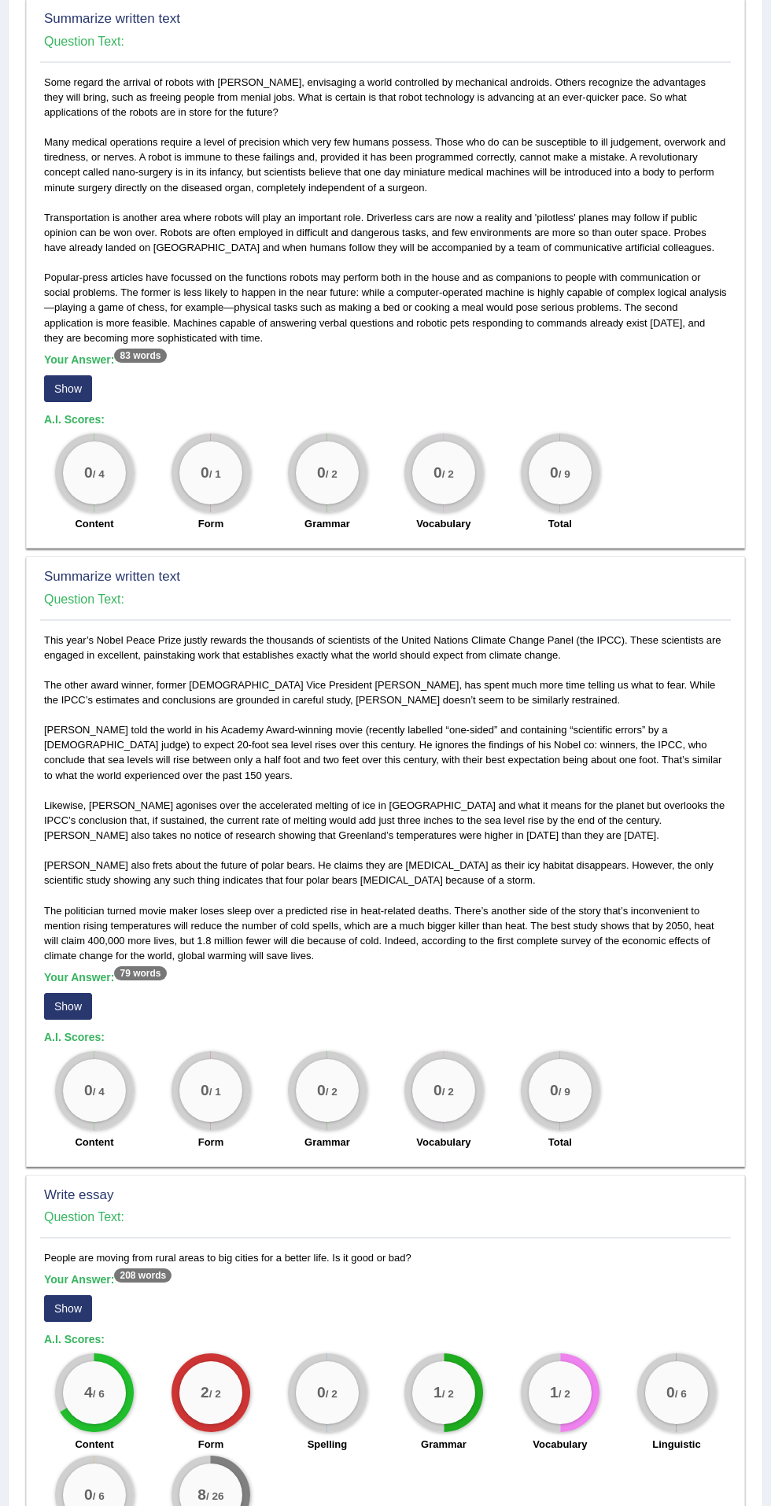
click at [71, 1004] on button "Show" at bounding box center [68, 1006] width 48 height 27
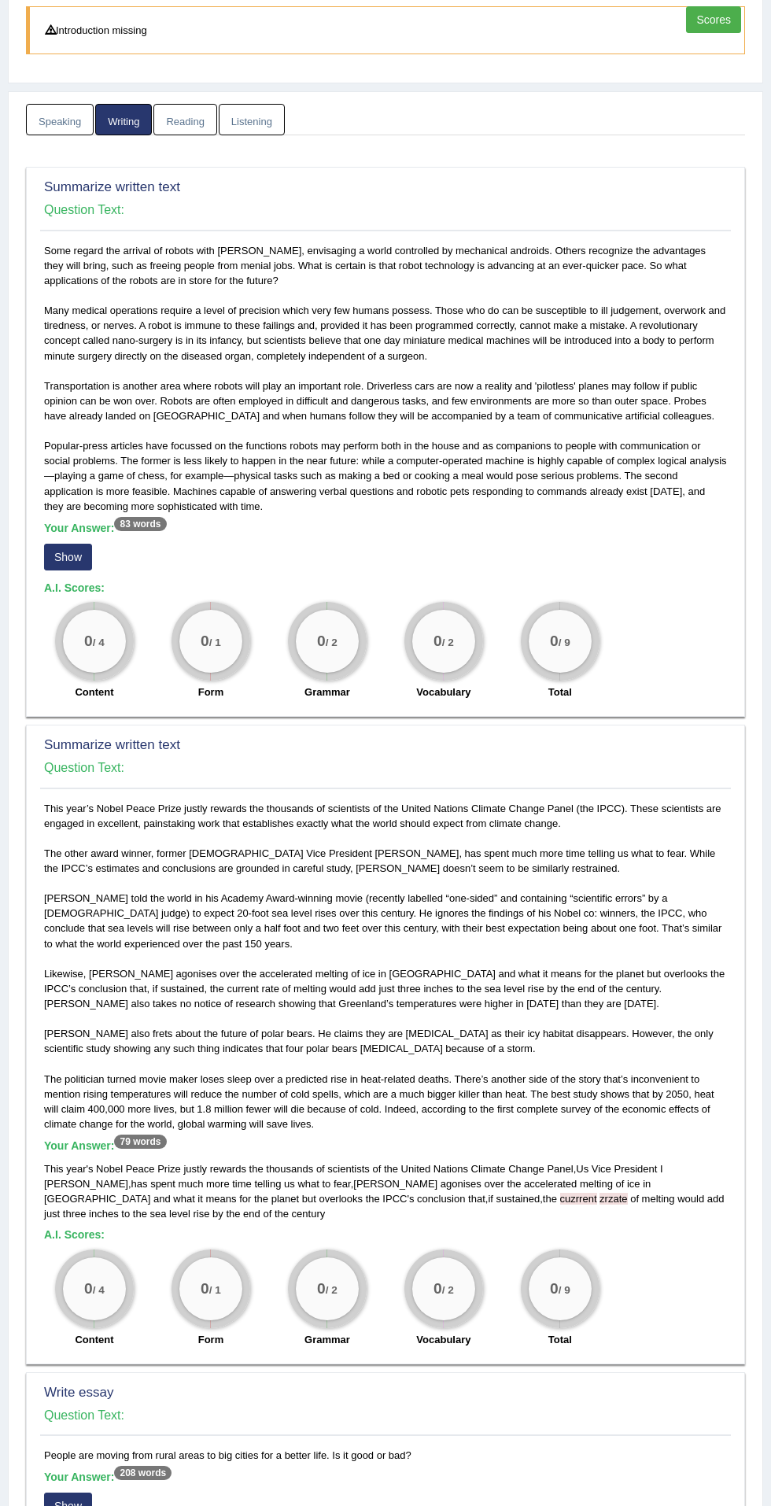
scroll to position [0, 0]
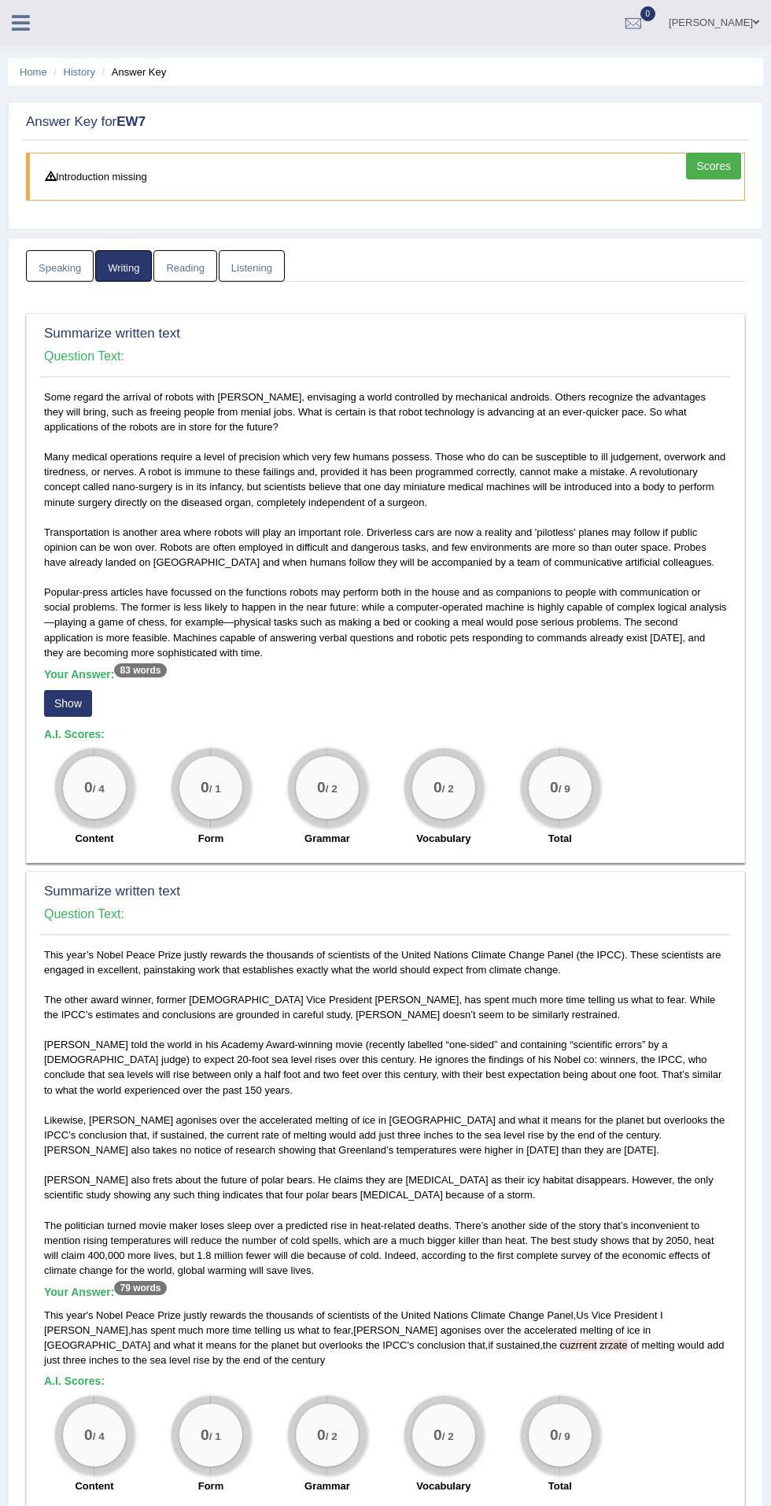
click at [174, 267] on link "Reading" at bounding box center [184, 266] width 63 height 32
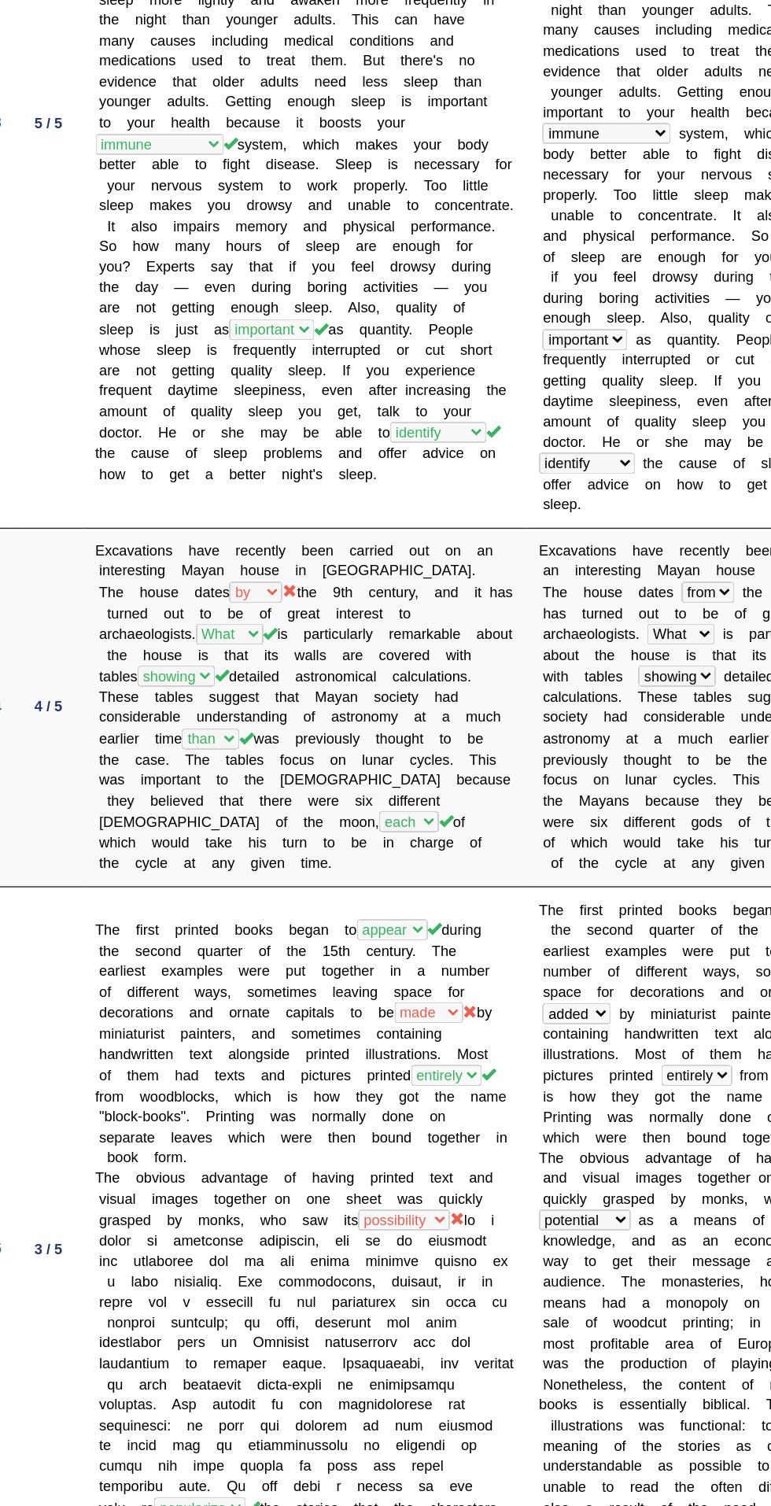
scroll to position [1118, 0]
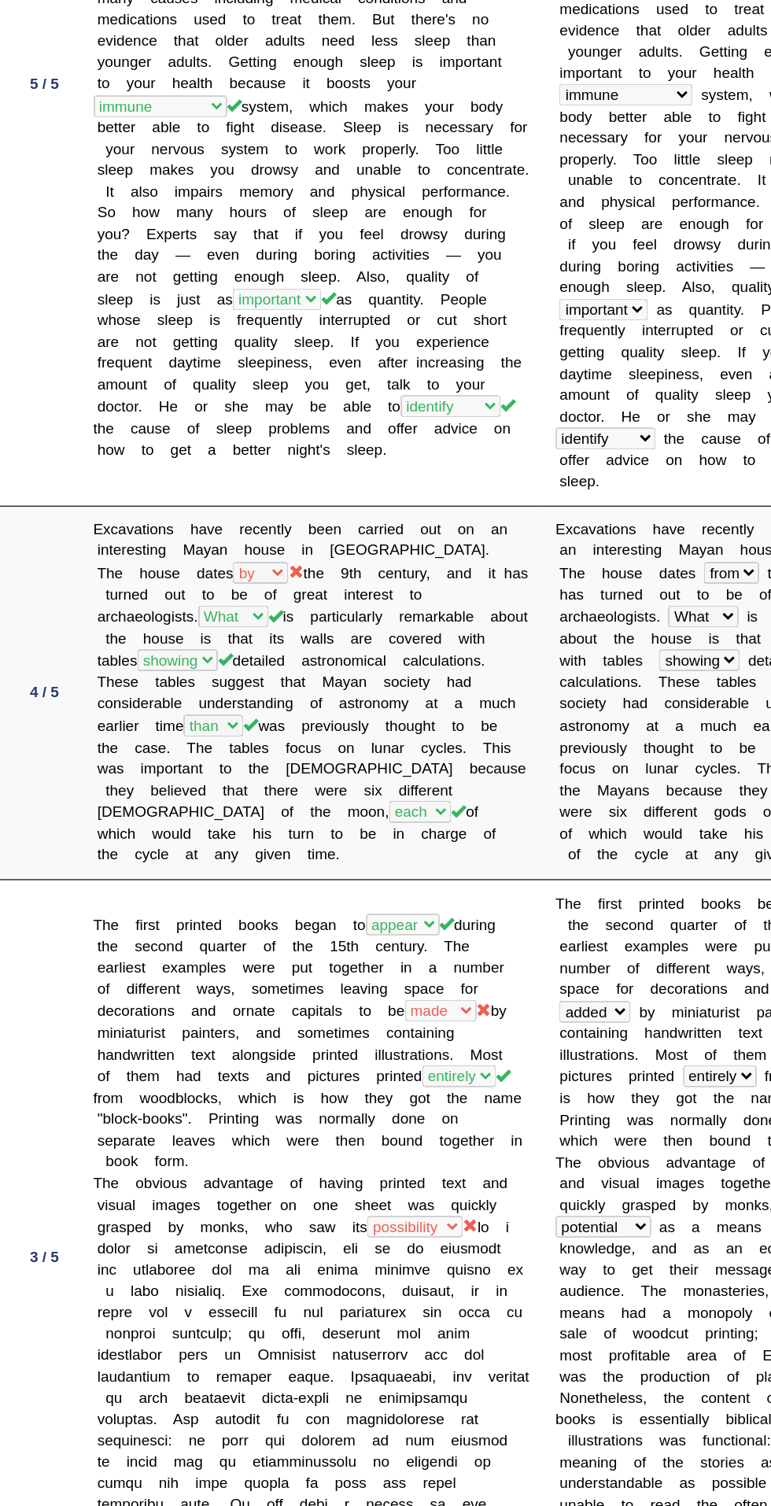
click at [396, 1170] on icon at bounding box center [399, 1175] width 10 height 10
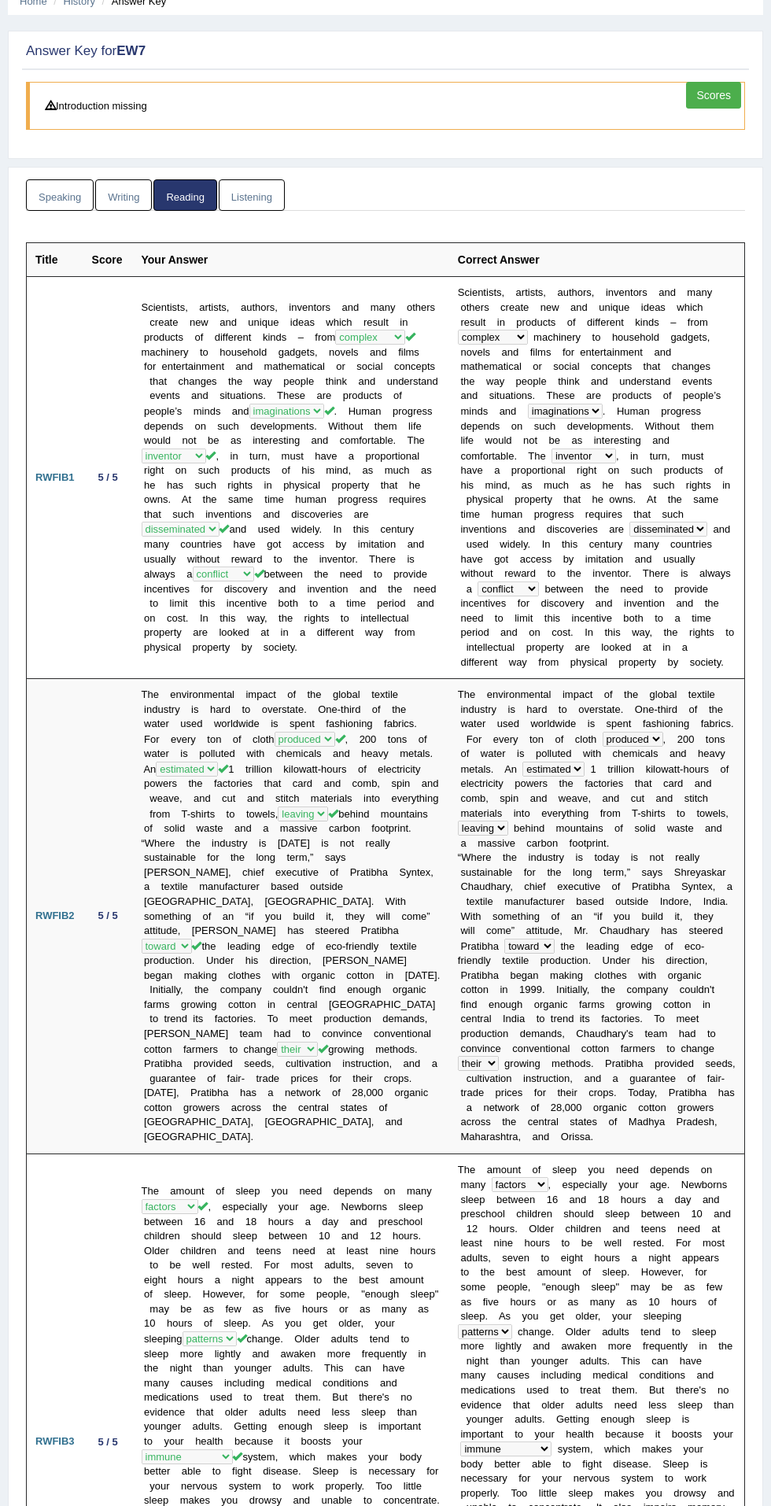
scroll to position [0, 0]
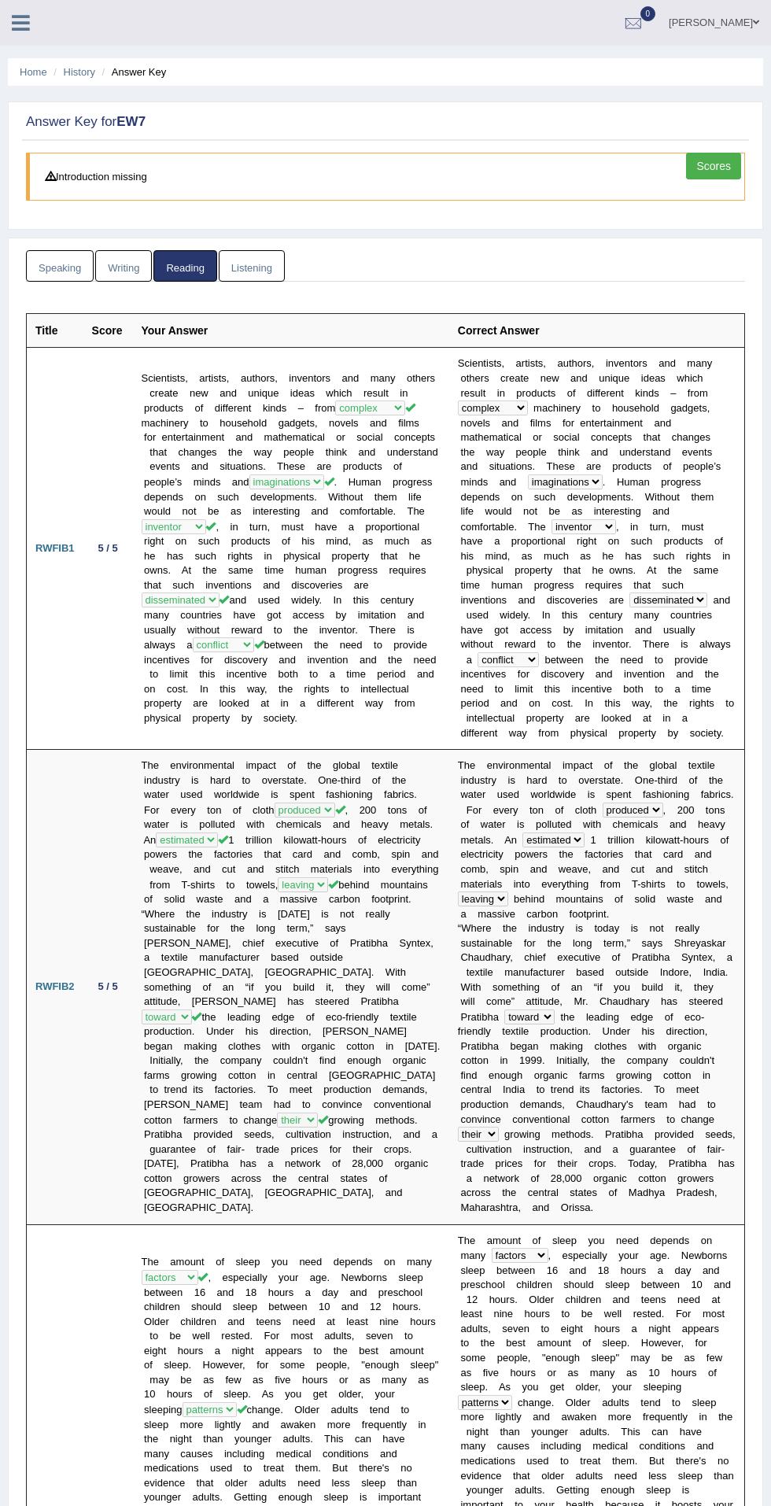
click at [228, 271] on link "Listening" at bounding box center [252, 266] width 66 height 32
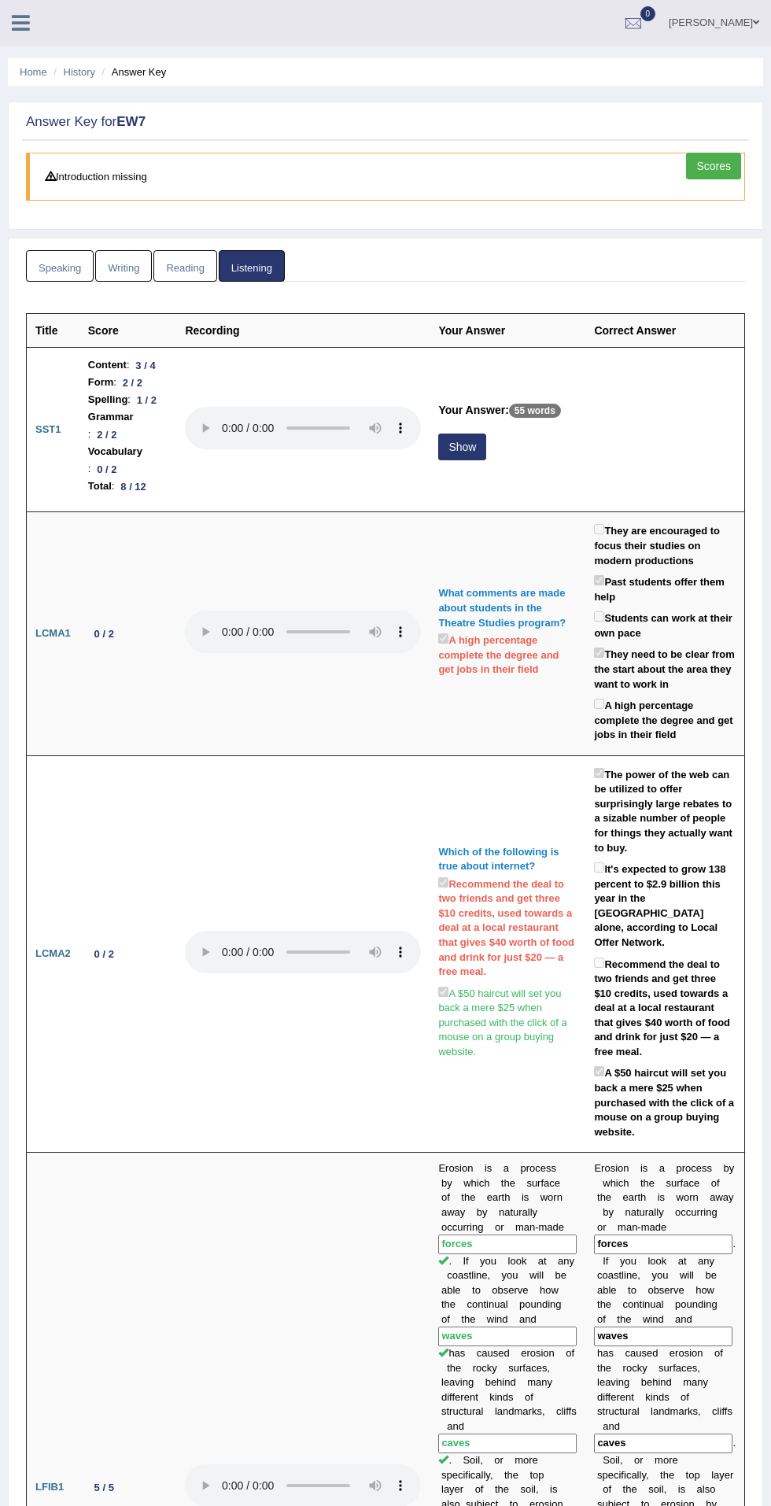
click at [443, 460] on button "Show" at bounding box center [462, 446] width 48 height 27
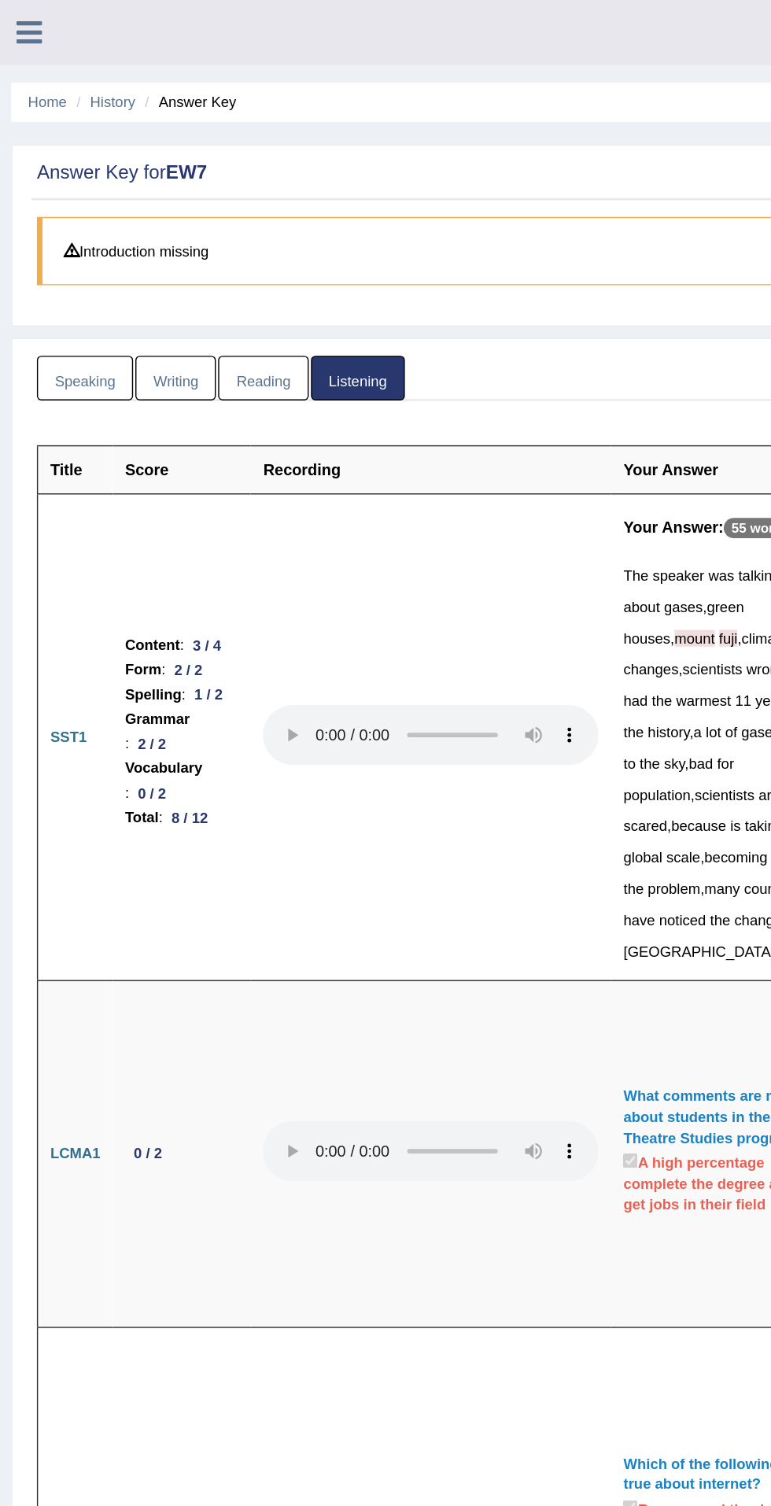
click at [55, 272] on link "Speaking" at bounding box center [60, 266] width 68 height 32
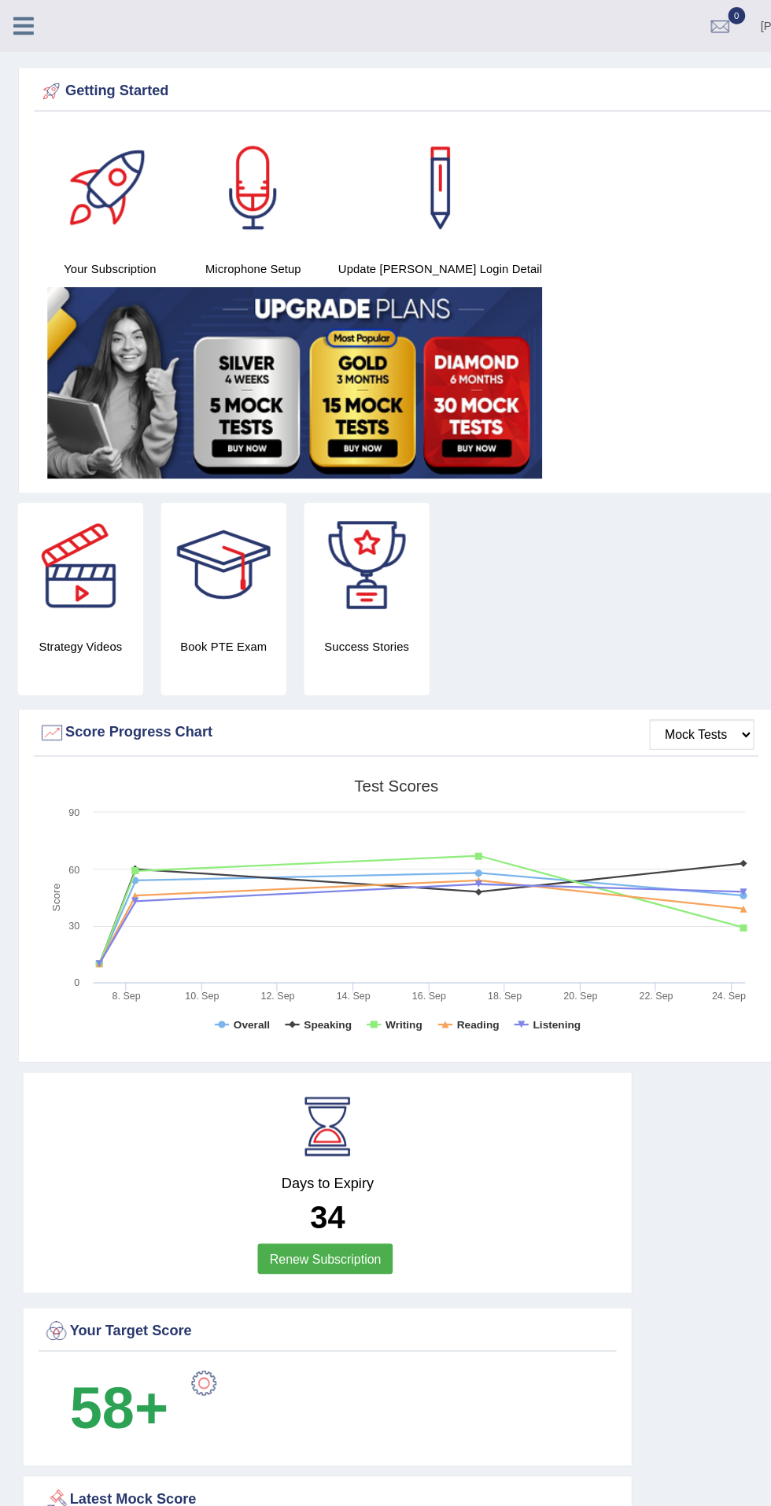
click at [20, 22] on icon at bounding box center [21, 23] width 18 height 20
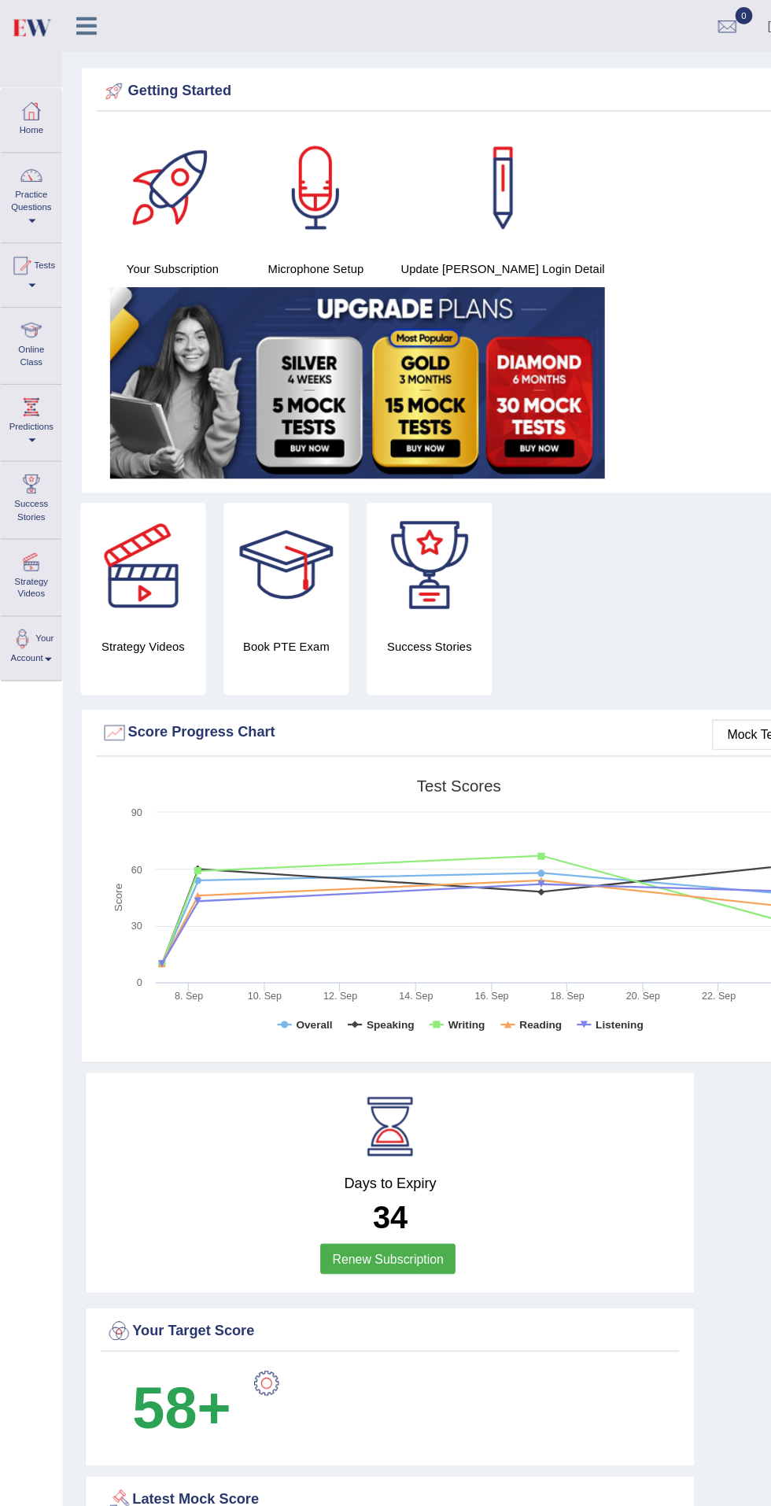
click at [28, 193] on span at bounding box center [28, 194] width 6 height 3
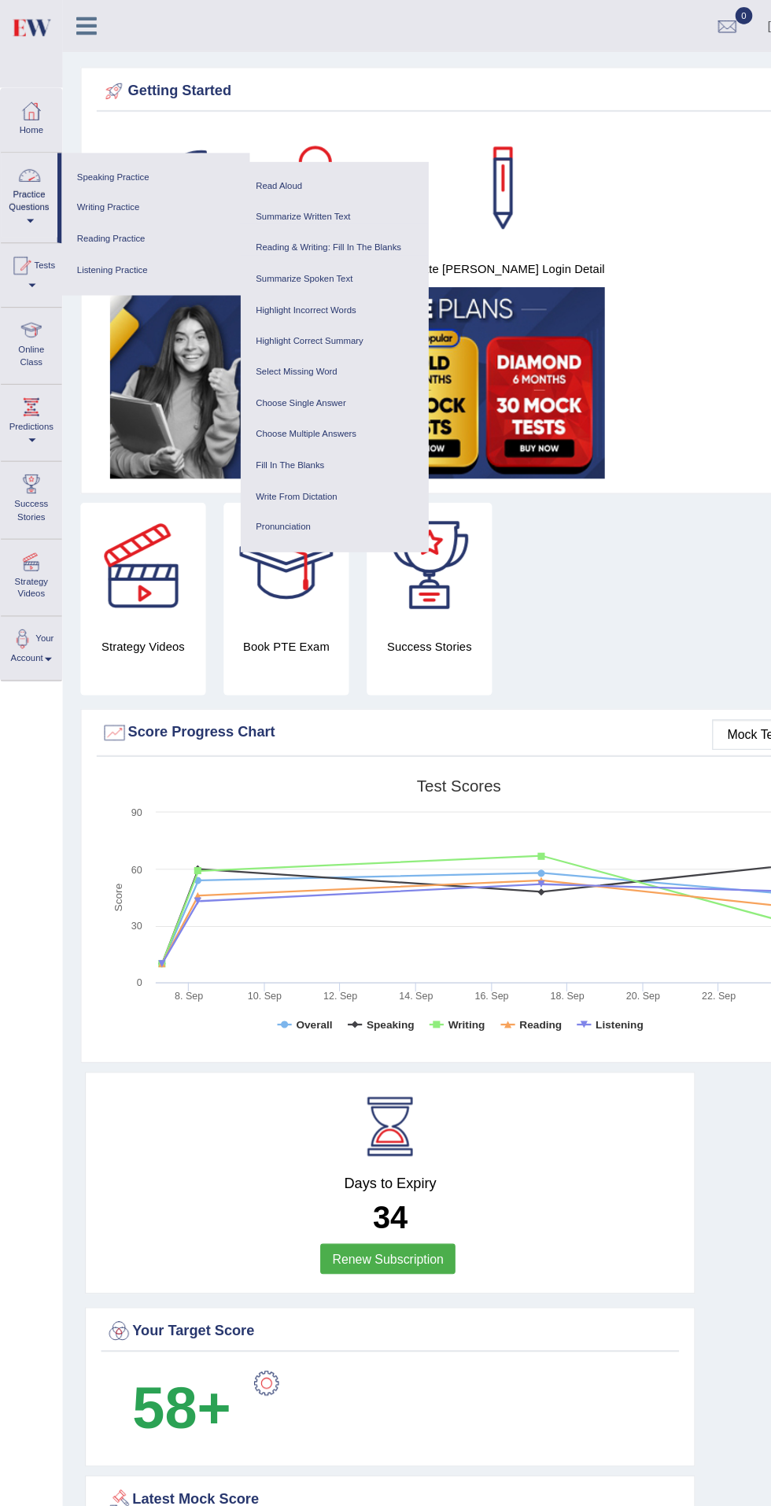
click at [10, 258] on div at bounding box center [385, 753] width 771 height 1506
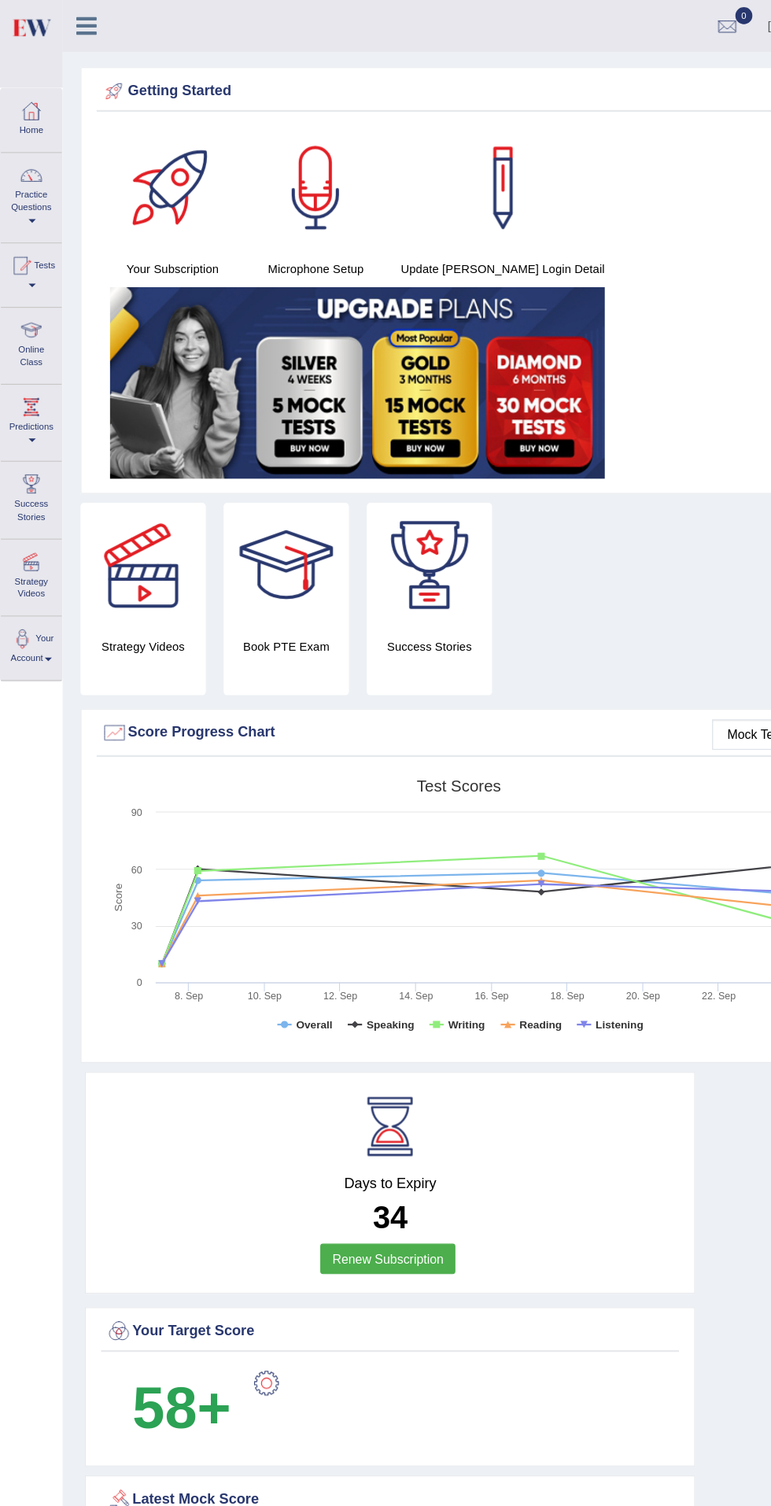
click at [24, 235] on div at bounding box center [18, 234] width 24 height 24
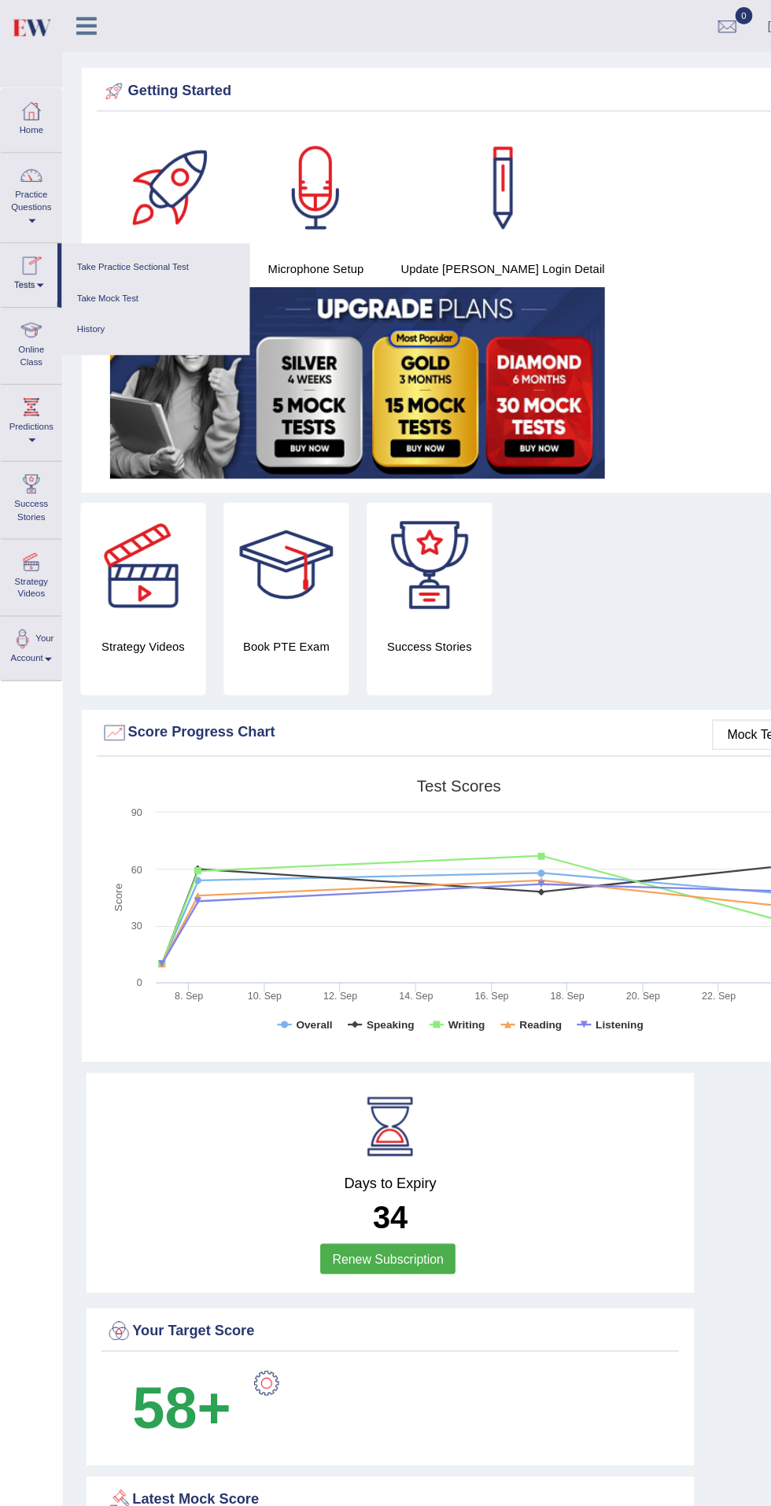
click at [76, 302] on link "History" at bounding box center [136, 290] width 149 height 28
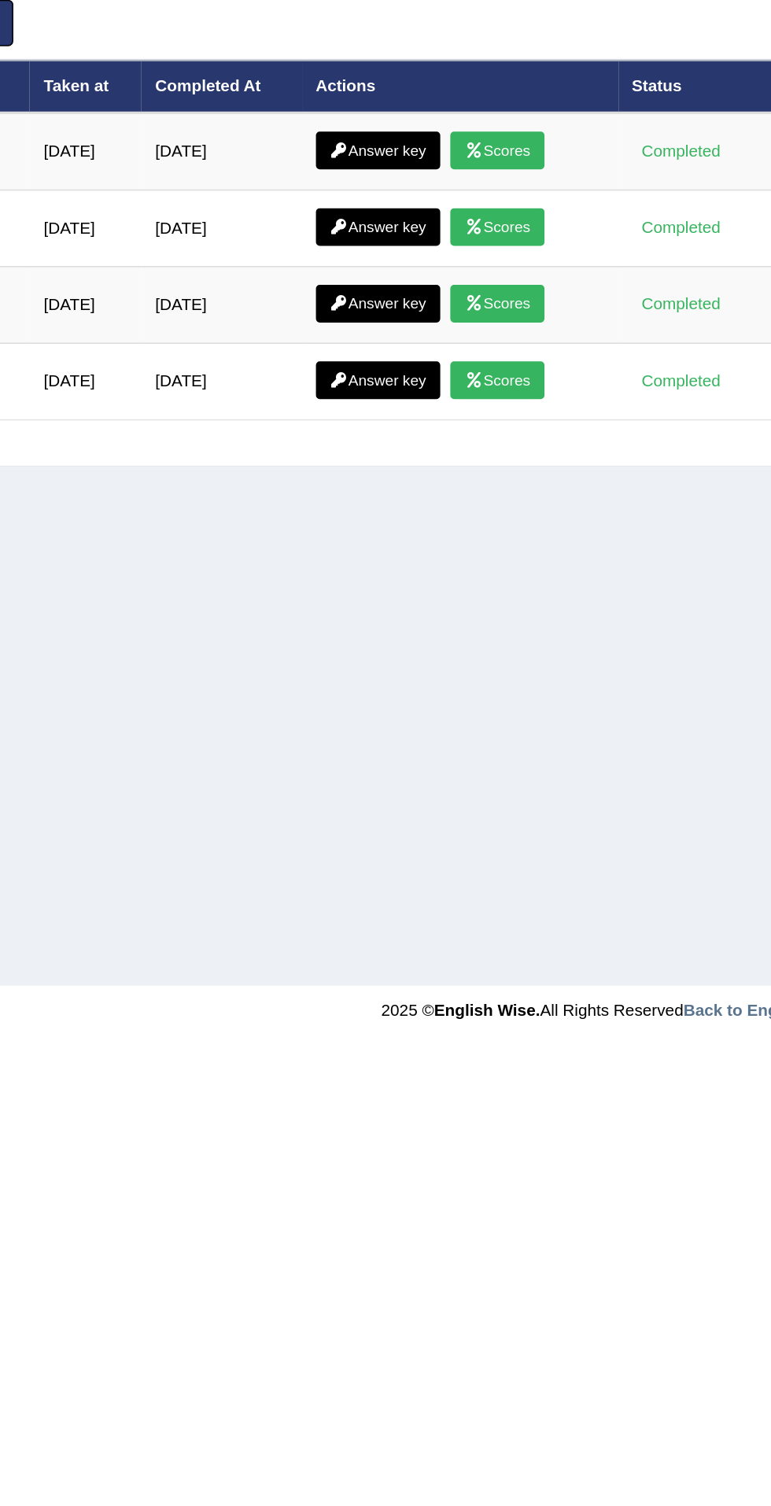
click at [541, 260] on icon at bounding box center [536, 263] width 12 height 9
